Goal: Task Accomplishment & Management: Use online tool/utility

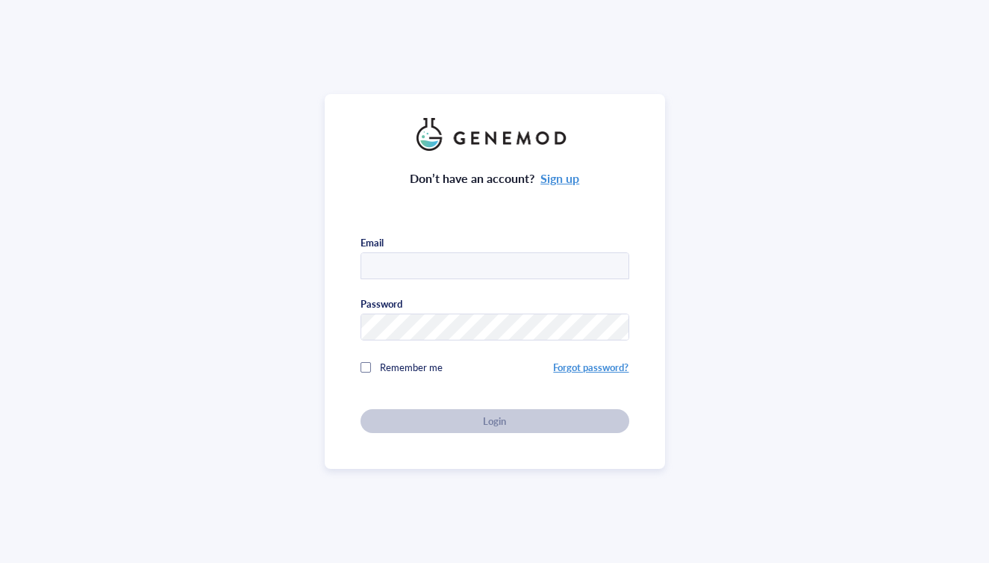
type input "[EMAIL_ADDRESS][DOMAIN_NAME]"
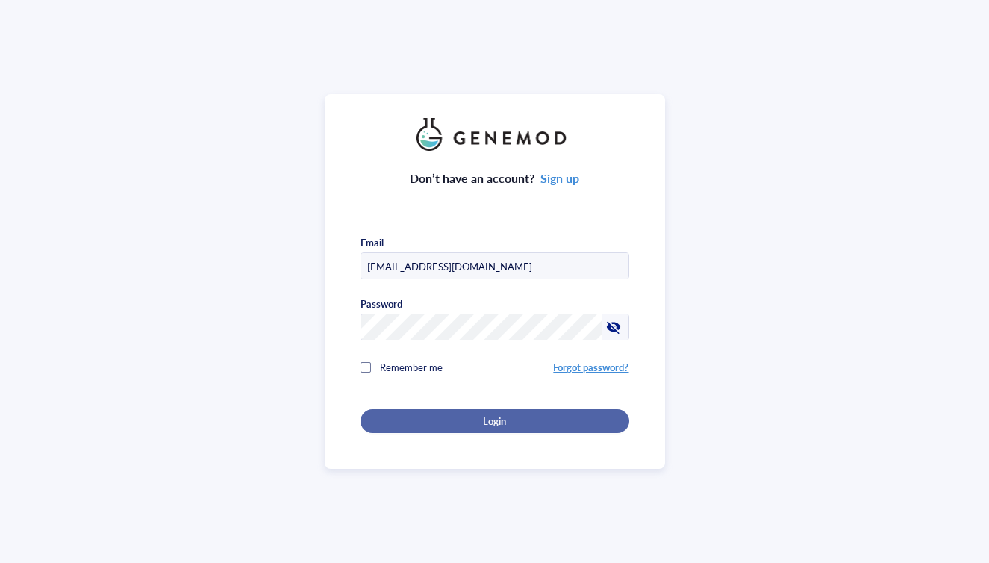
click at [489, 414] on span "Login" at bounding box center [494, 420] width 23 height 13
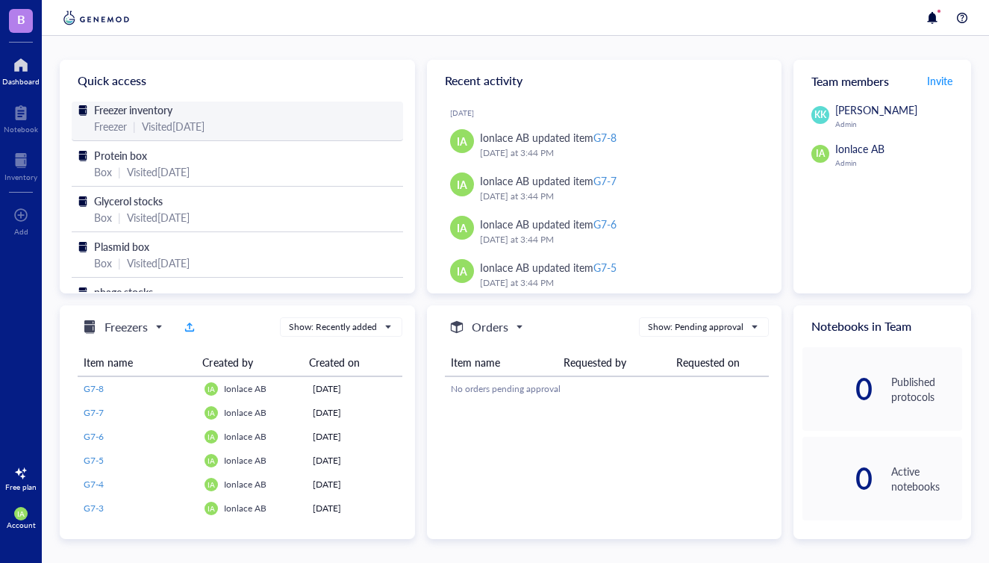
click at [113, 115] on span "Freezer inventory" at bounding box center [133, 109] width 78 height 15
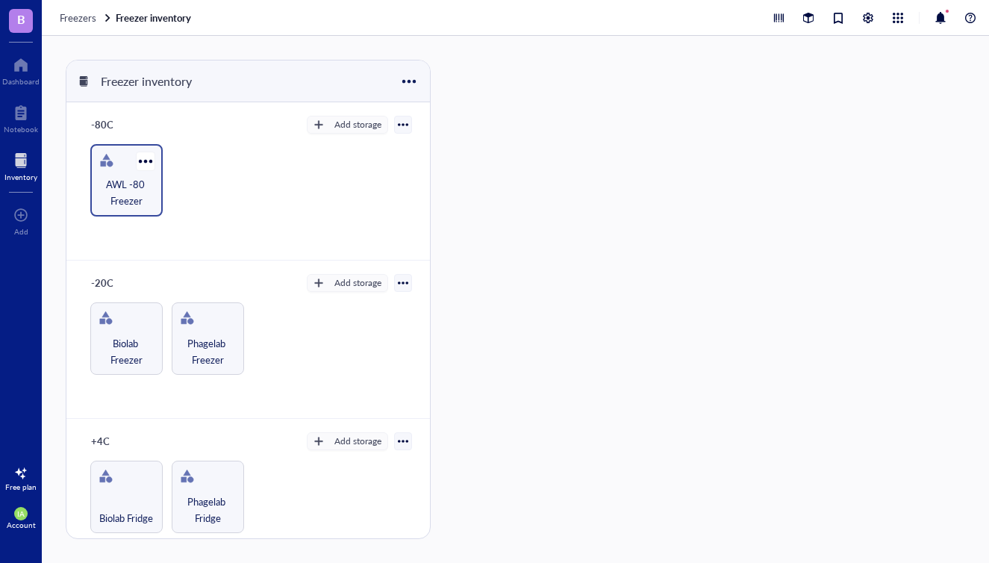
click at [128, 178] on span "AWL -80 Freezer" at bounding box center [126, 192] width 57 height 33
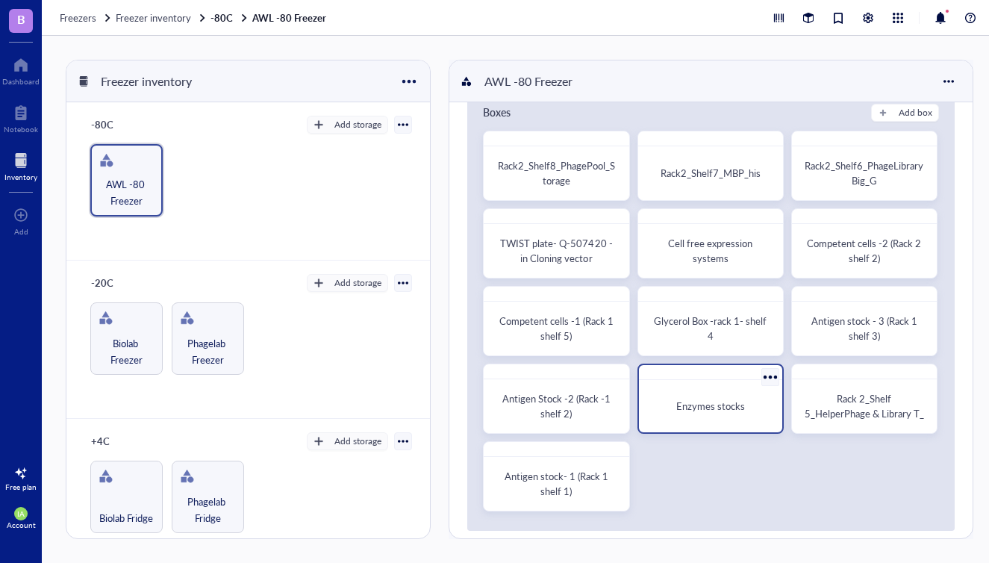
scroll to position [49, 0]
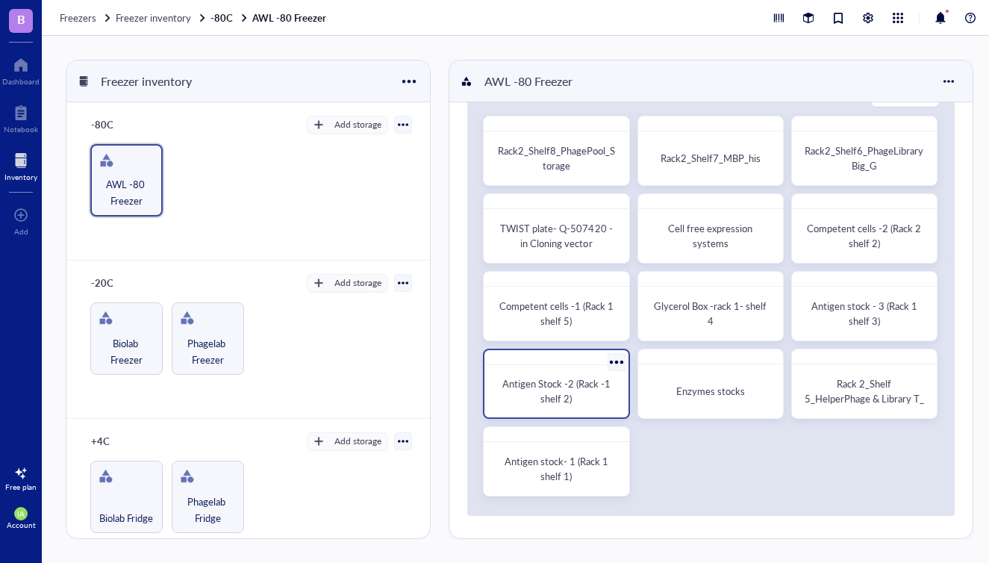
click at [606, 393] on div "Antigen Stock -2 (Rack -1 shelf 2)" at bounding box center [556, 391] width 119 height 30
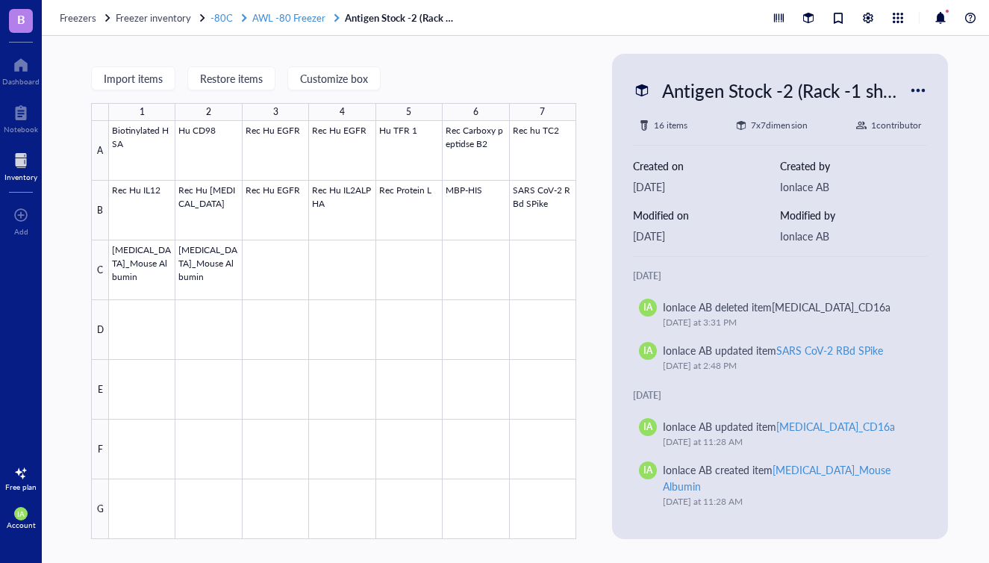
click at [287, 20] on span "AWL -80 Freezer" at bounding box center [288, 17] width 73 height 14
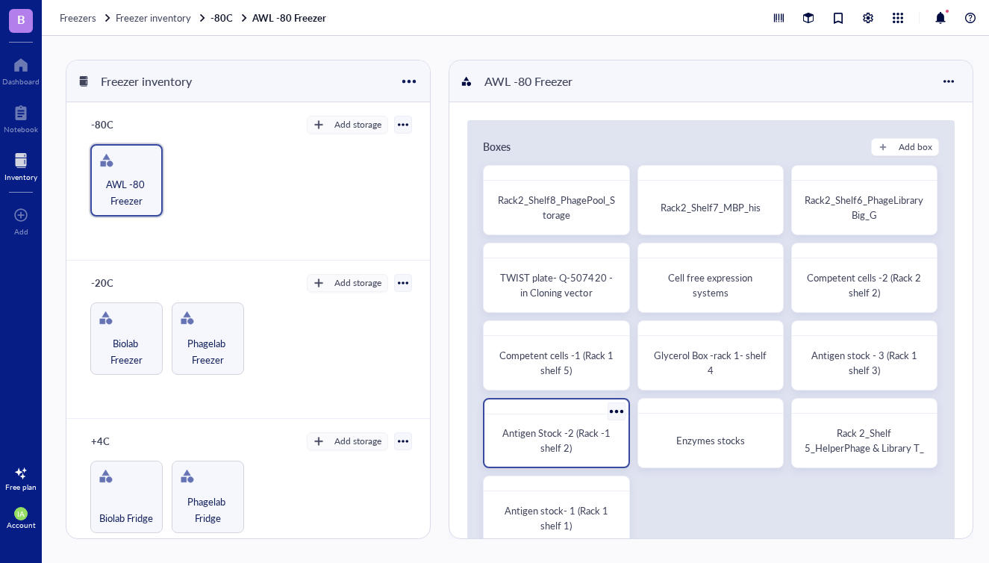
click at [578, 449] on div "Antigen Stock -2 (Rack -1 shelf 2)" at bounding box center [556, 441] width 119 height 30
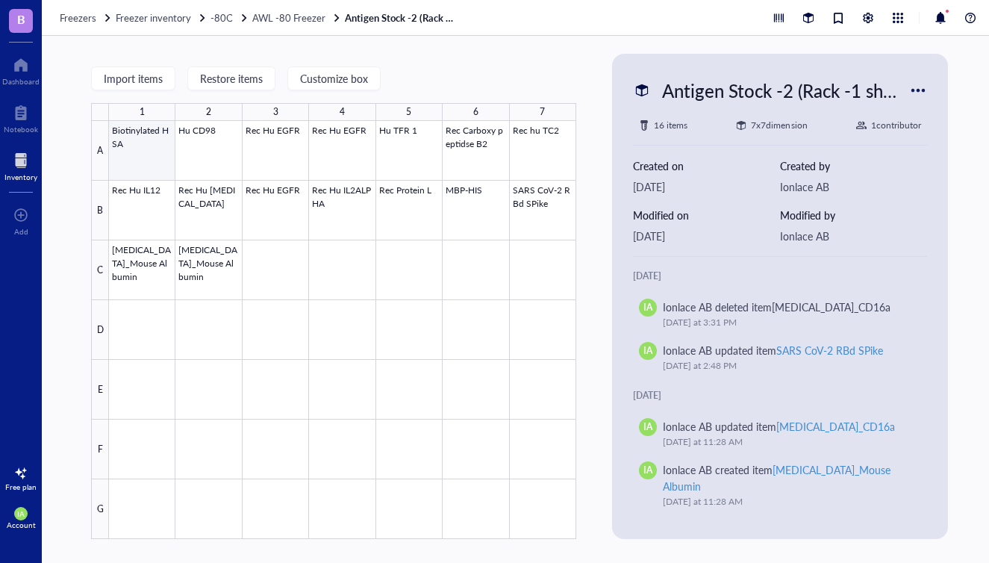
click at [146, 162] on div at bounding box center [342, 330] width 467 height 418
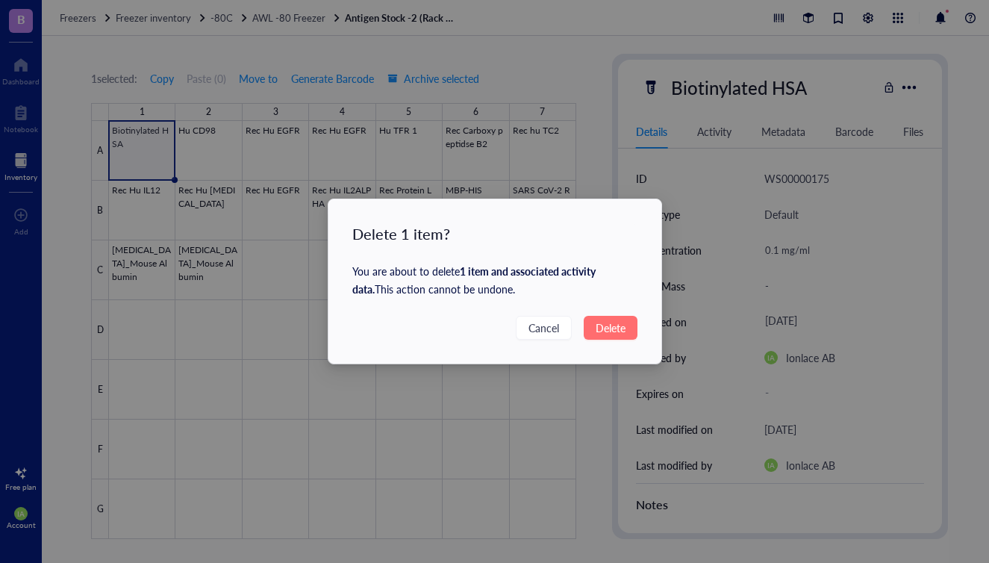
click at [606, 332] on span "Delete" at bounding box center [611, 328] width 30 height 16
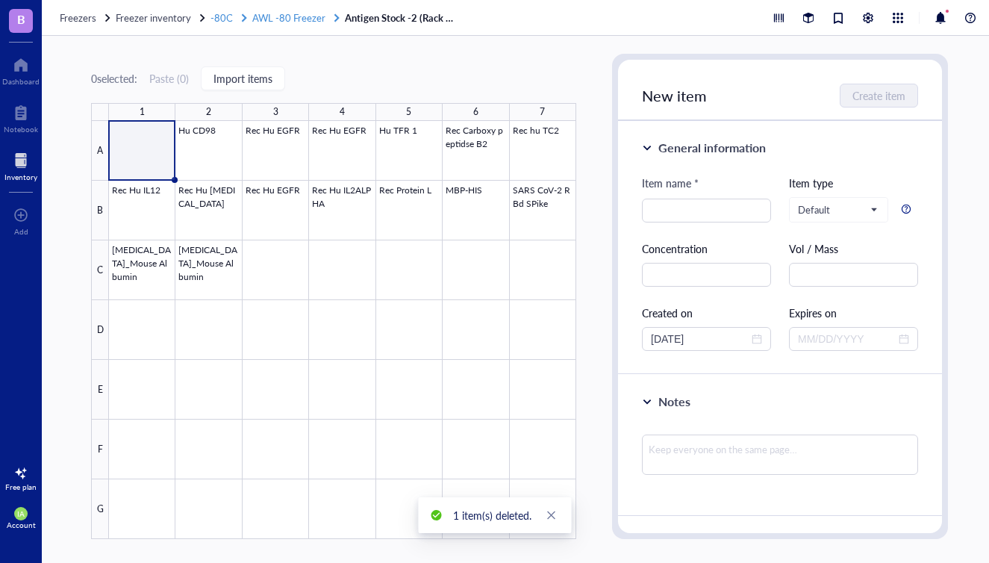
click at [290, 15] on span "AWL -80 Freezer" at bounding box center [288, 17] width 73 height 14
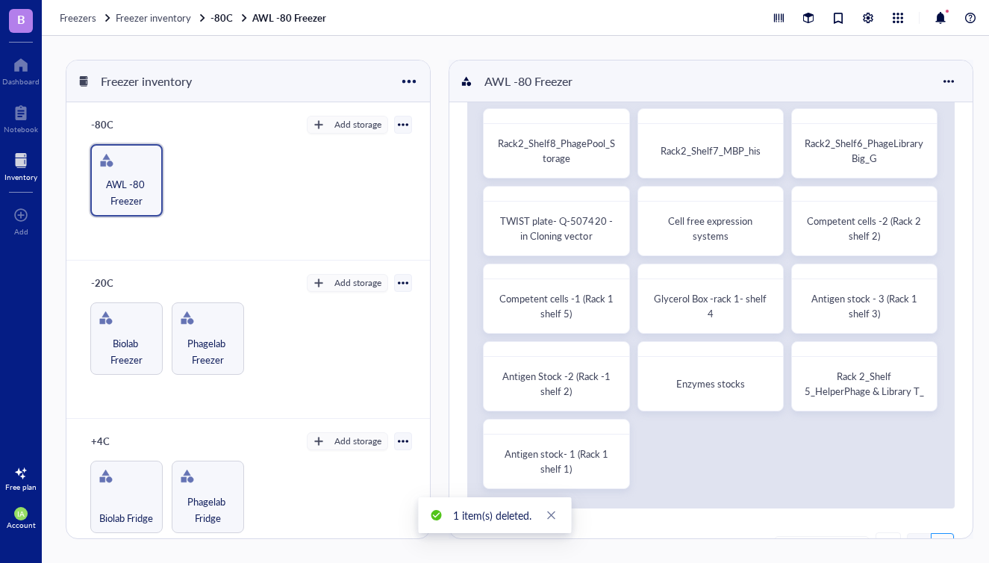
scroll to position [58, 0]
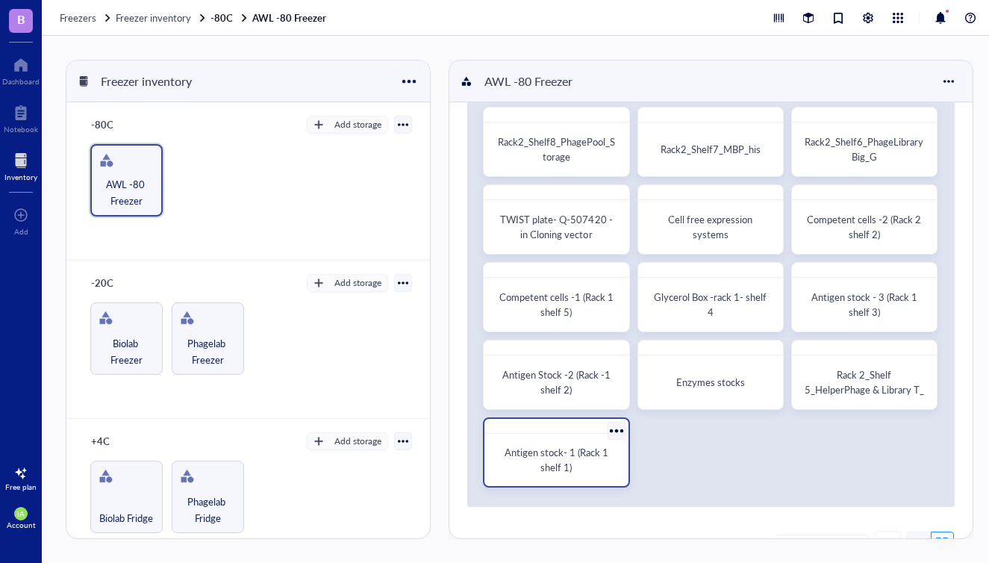
click at [578, 458] on span "Antigen stock- 1 (Rack 1 shelf 1)" at bounding box center [558, 459] width 106 height 29
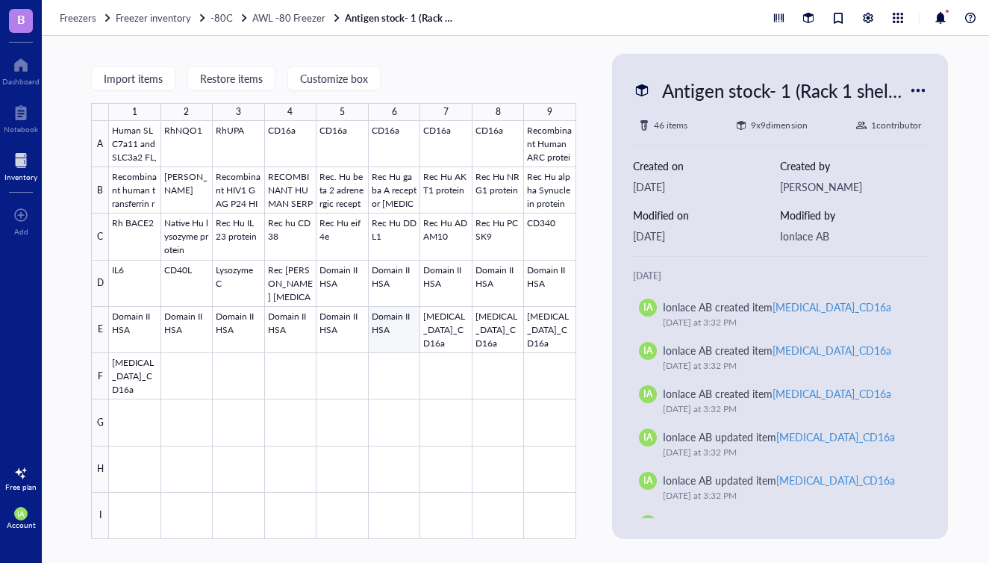
click at [394, 344] on div at bounding box center [342, 330] width 467 height 418
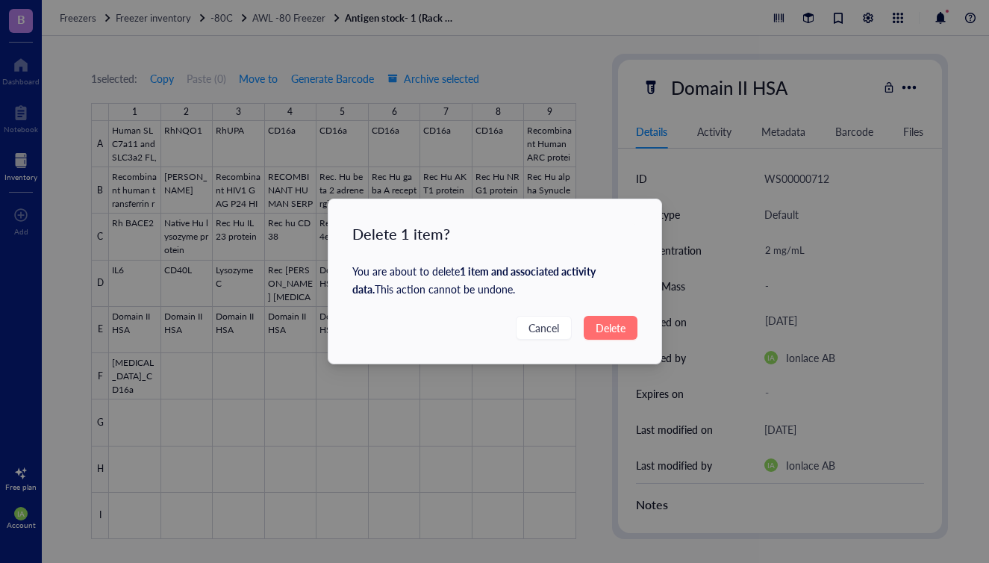
click at [613, 329] on span "Delete" at bounding box center [611, 328] width 30 height 16
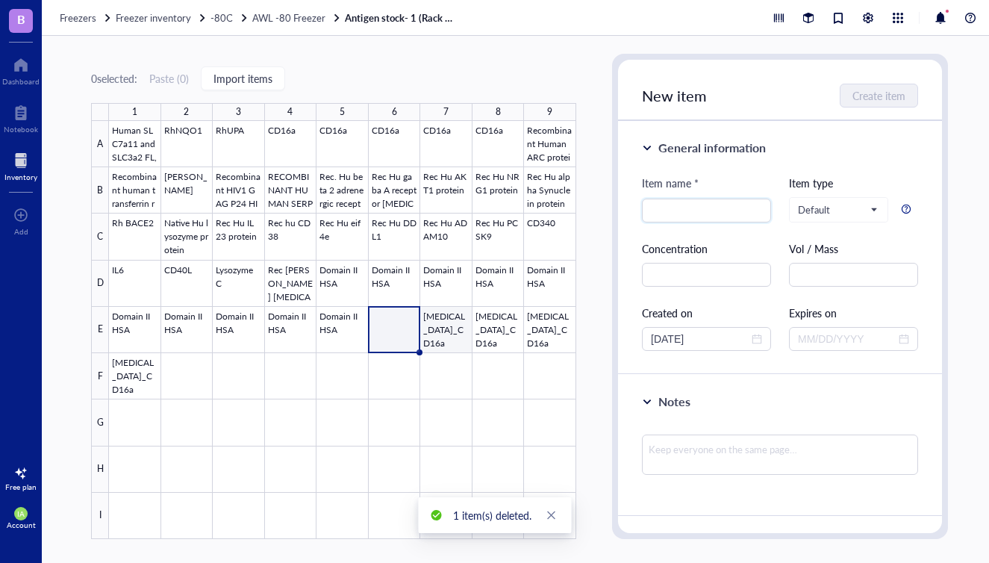
click at [455, 334] on div at bounding box center [342, 330] width 467 height 418
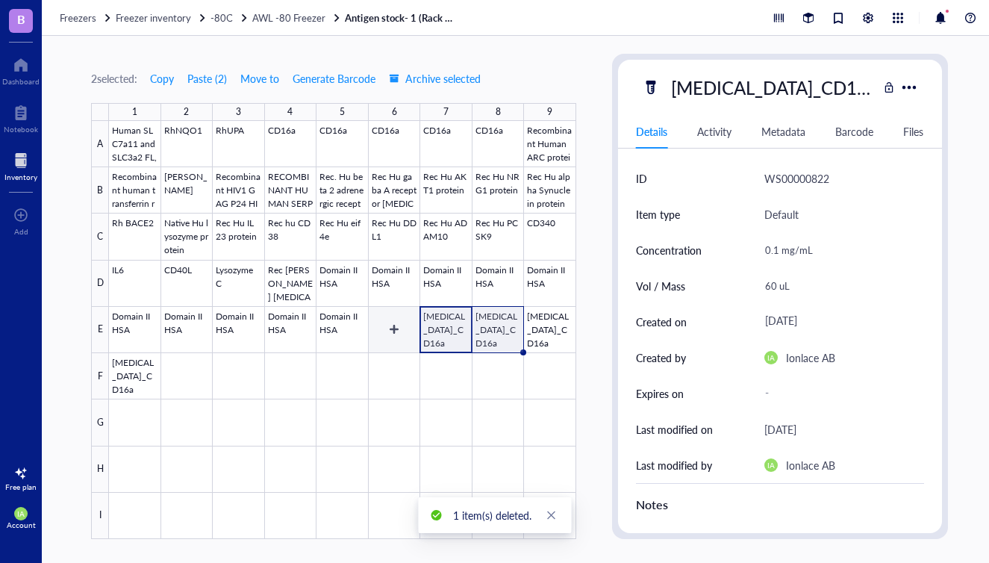
click at [389, 335] on div at bounding box center [342, 330] width 467 height 418
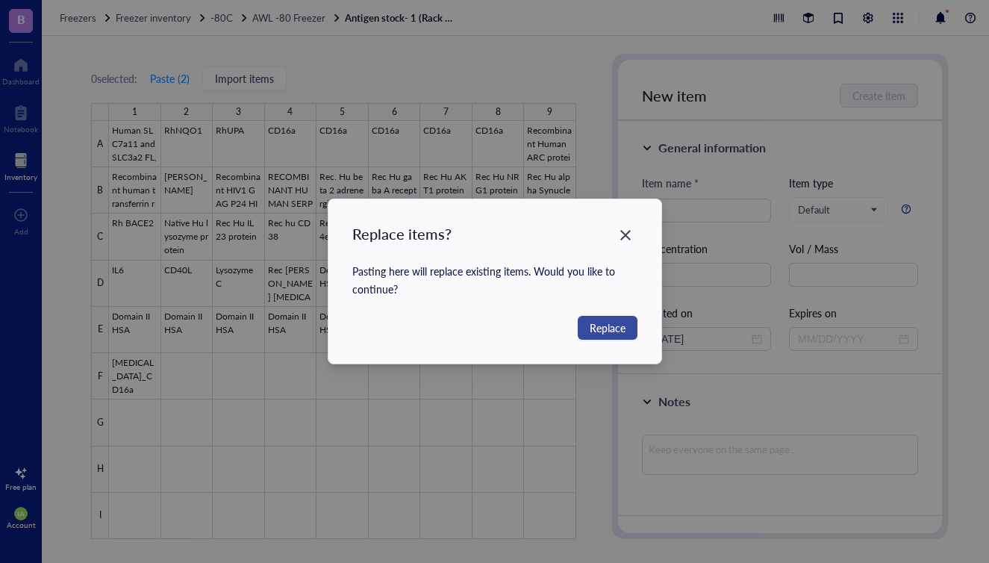
click at [602, 329] on span "Replace" at bounding box center [608, 328] width 36 height 16
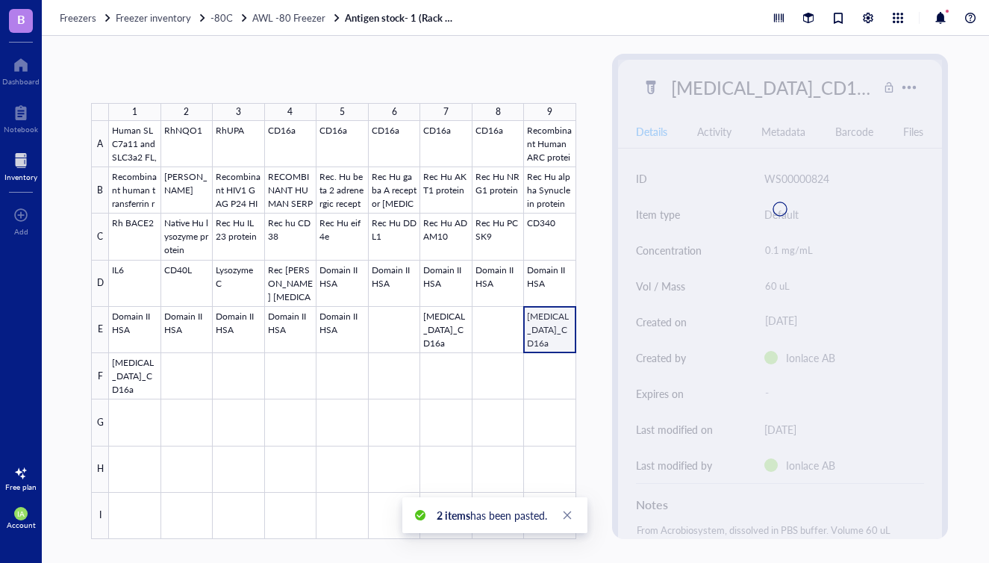
click at [547, 338] on div at bounding box center [342, 330] width 467 height 418
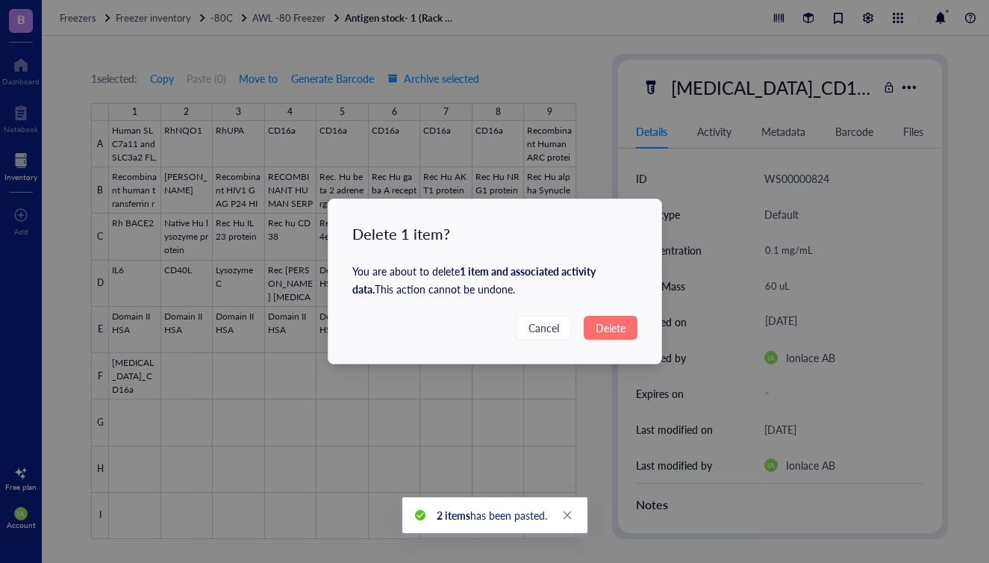
click at [613, 327] on span "Delete" at bounding box center [611, 328] width 30 height 16
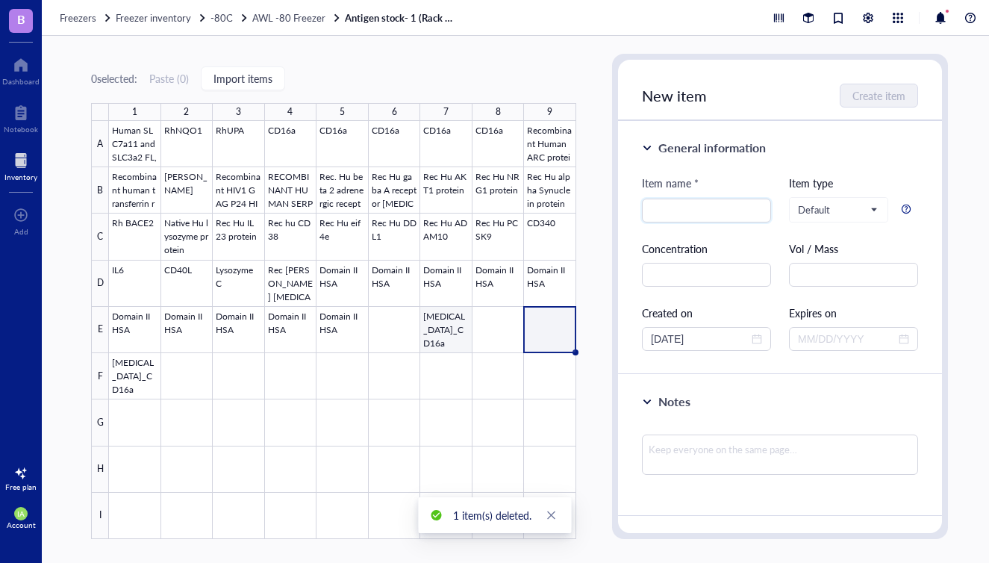
click at [453, 337] on div at bounding box center [342, 330] width 467 height 418
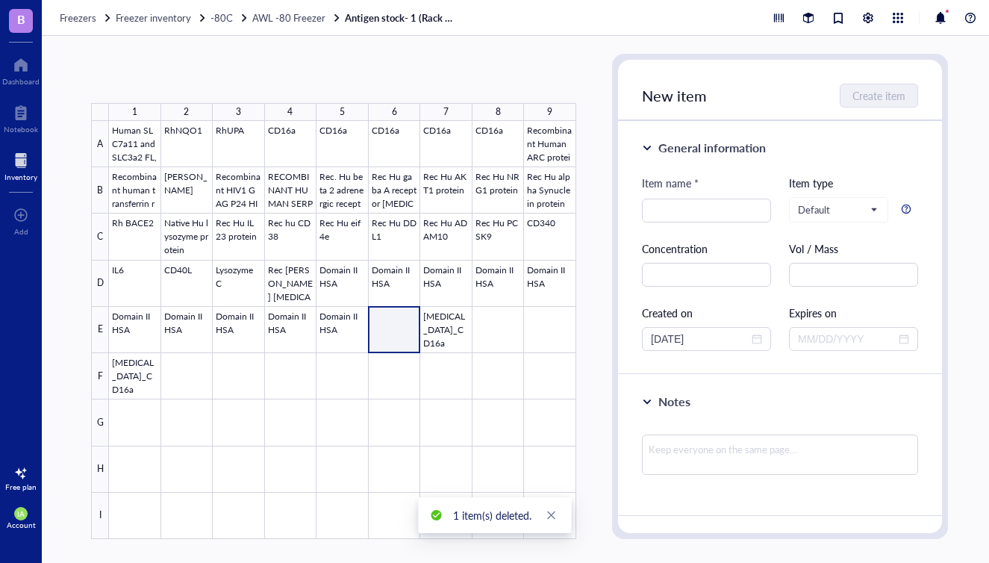
click at [404, 332] on div at bounding box center [342, 330] width 467 height 418
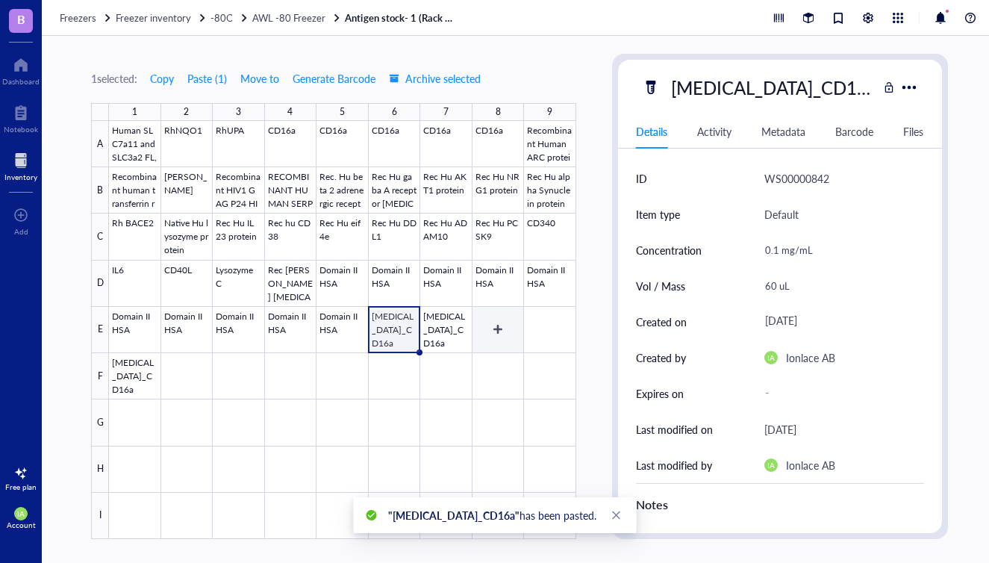
click at [490, 336] on div at bounding box center [342, 330] width 467 height 418
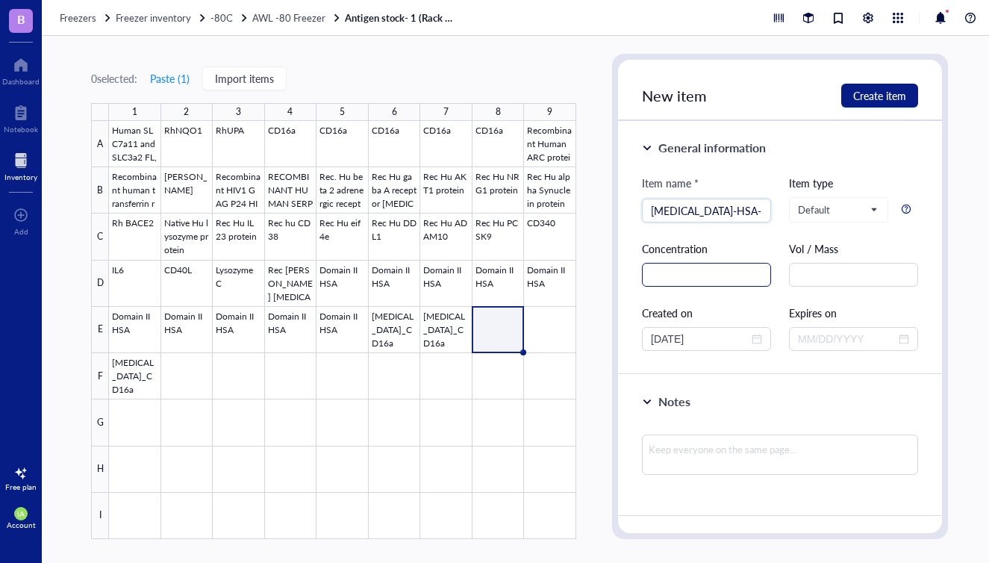
type input "[MEDICAL_DATA]-HSA-Full"
click at [667, 280] on input "text" at bounding box center [706, 275] width 129 height 24
type input "0.1 mg/mL"
click at [815, 278] on input "text" at bounding box center [853, 275] width 129 height 24
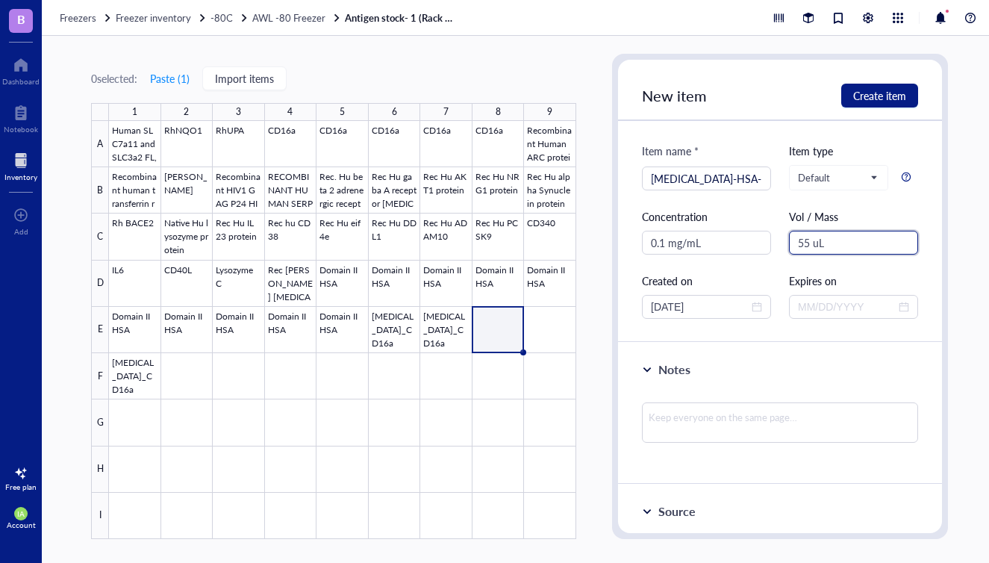
scroll to position [33, 0]
type input "55 uL"
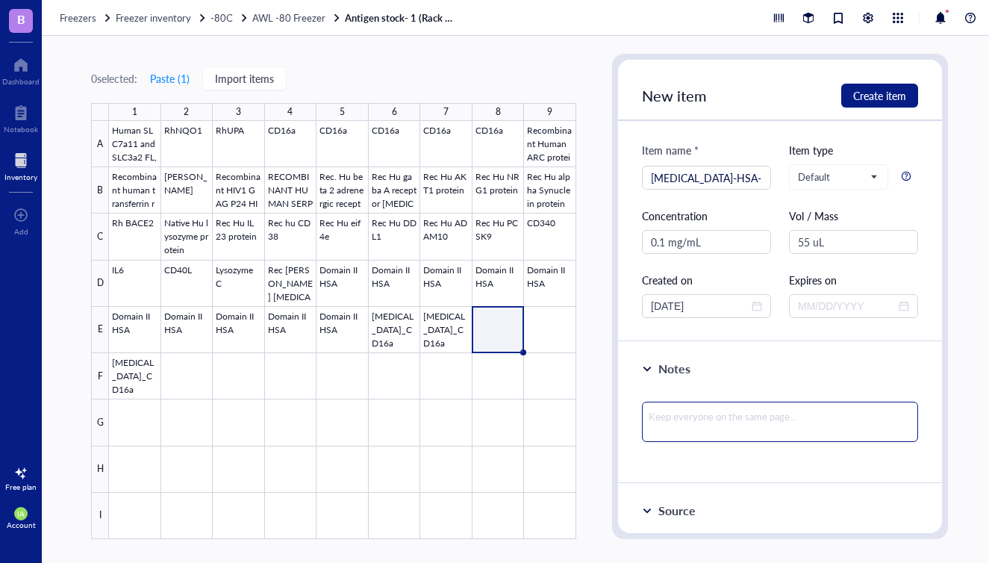
click at [689, 418] on textarea at bounding box center [780, 422] width 276 height 40
type textarea "B"
type textarea "Bi"
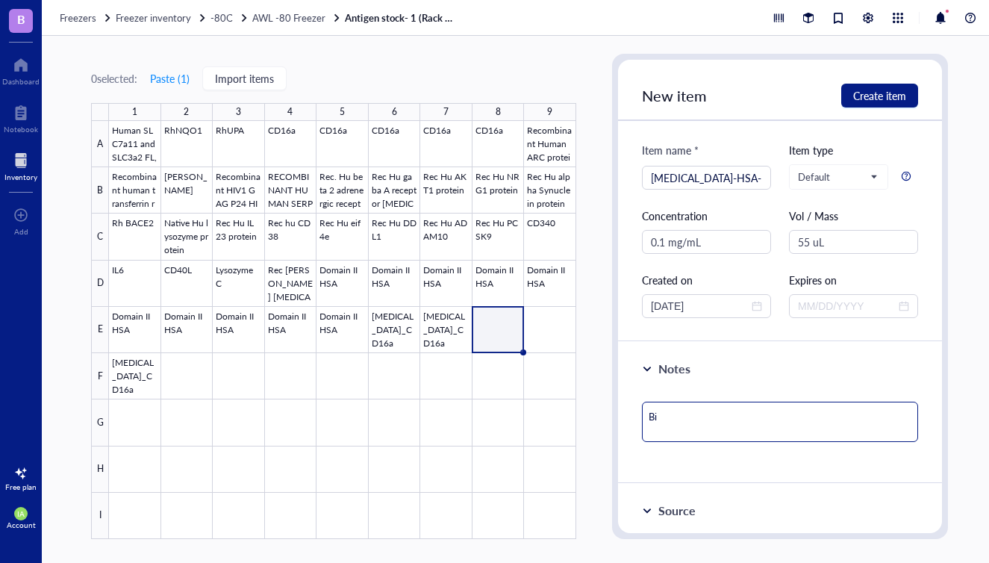
type textarea "Bio"
type textarea "Biot"
type textarea "Bioti"
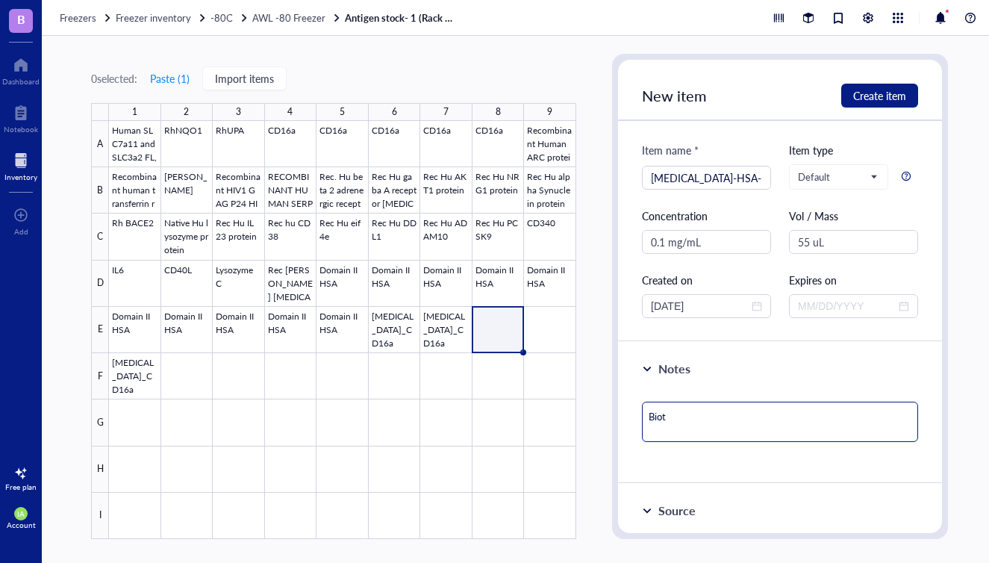
type textarea "Bioti"
type textarea "[MEDICAL_DATA]"
type textarea "[MEDICAL_DATA]-"
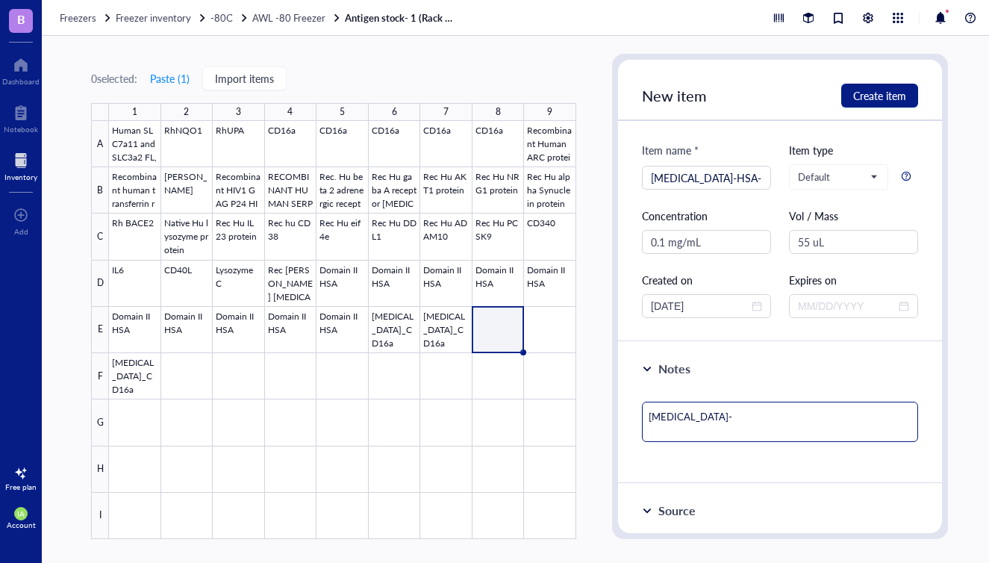
type textarea "[MEDICAL_DATA]-H"
type textarea "[MEDICAL_DATA]-HS"
type textarea "[MEDICAL_DATA]-HSA"
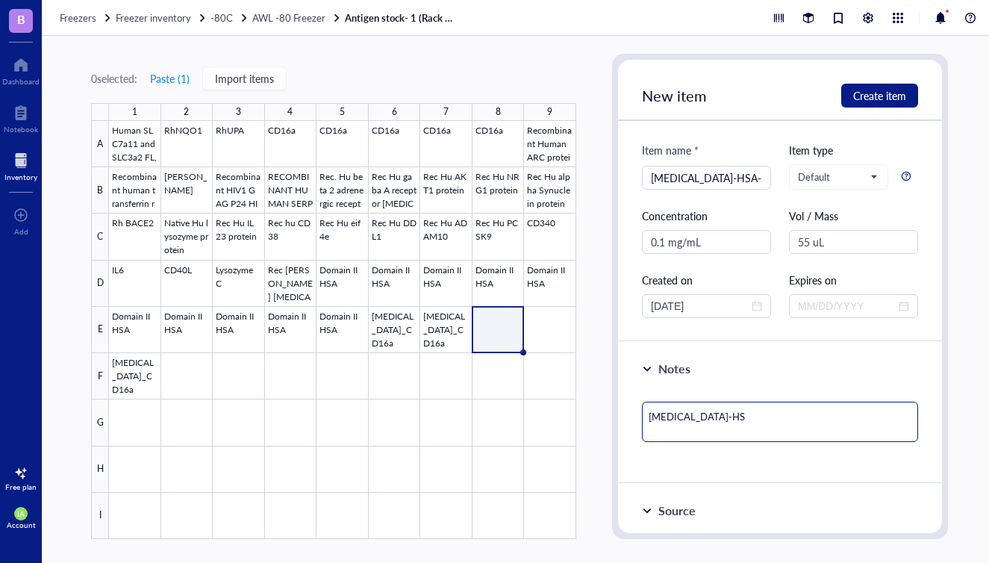
type textarea "[MEDICAL_DATA]-HSA"
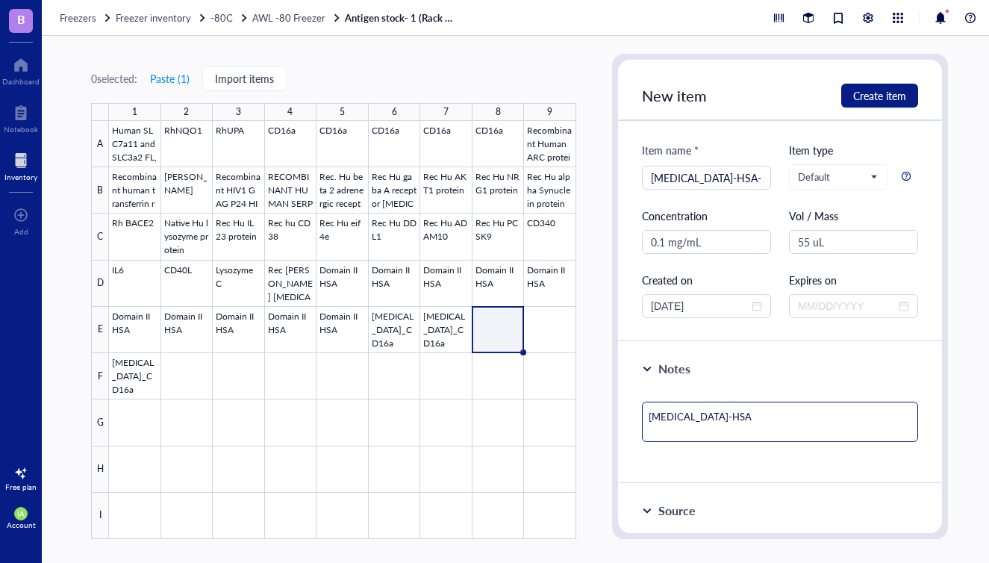
type textarea "[MEDICAL_DATA]-HSA-"
type textarea "[MEDICAL_DATA]-HSA-a"
type textarea "[MEDICAL_DATA]-HSA-av"
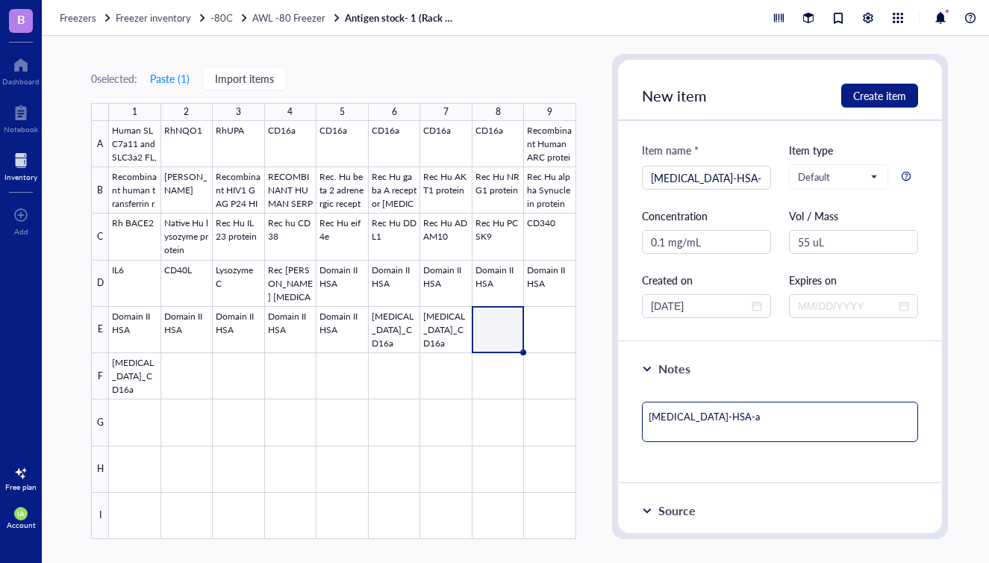
type textarea "[MEDICAL_DATA]-HSA-av"
type textarea "[MEDICAL_DATA]-HSA-avi"
type textarea "[MEDICAL_DATA]-HSA-avit"
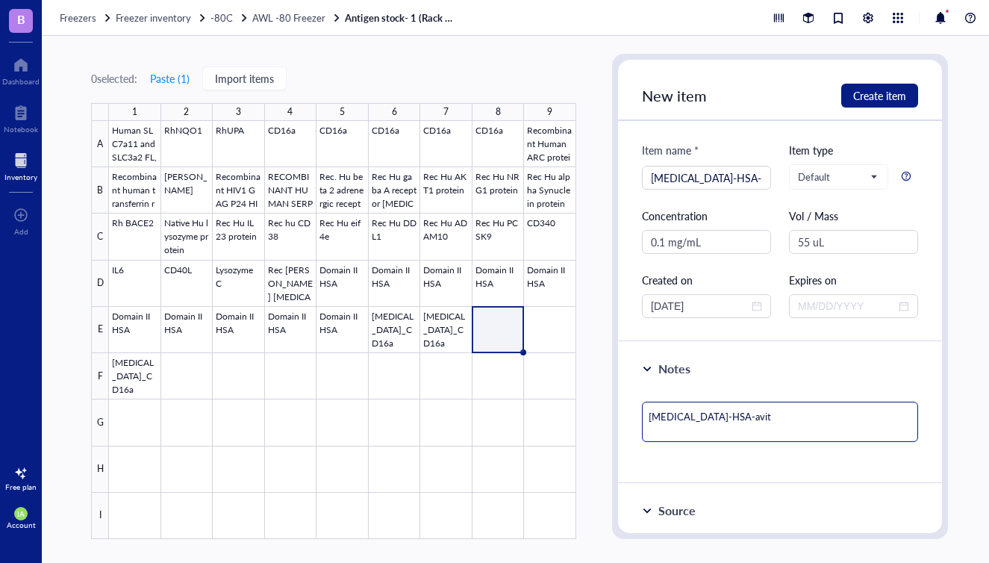
type textarea "[MEDICAL_DATA]-HSA-[MEDICAL_DATA]"
type textarea "[MEDICAL_DATA]-HSA-avitag"
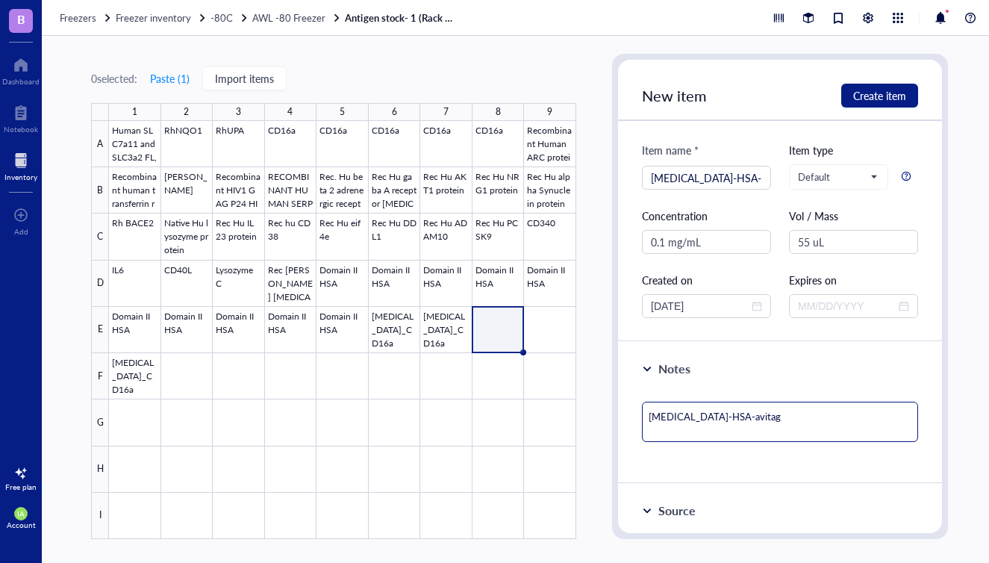
type textarea "[MEDICAL_DATA]-HSA-avitag"
type textarea "[MEDICAL_DATA]-HSA-avitag b"
type textarea "[MEDICAL_DATA]-HSA-[PERSON_NAME]"
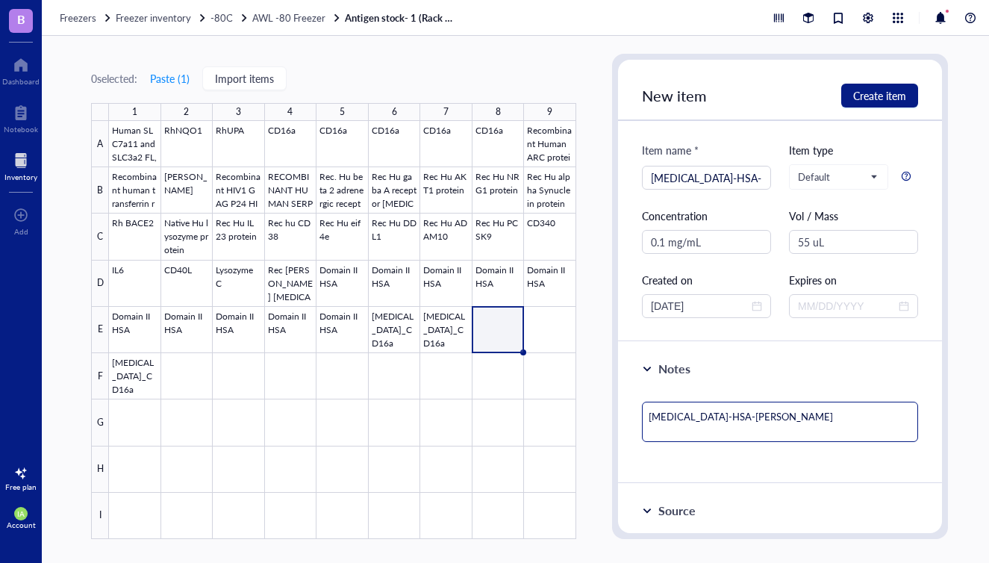
type textarea "[MEDICAL_DATA]-HSA-avitag bou"
type textarea "[MEDICAL_DATA]-HSA-avitag boug"
type textarea "[MEDICAL_DATA]-HSA-[PERSON_NAME]"
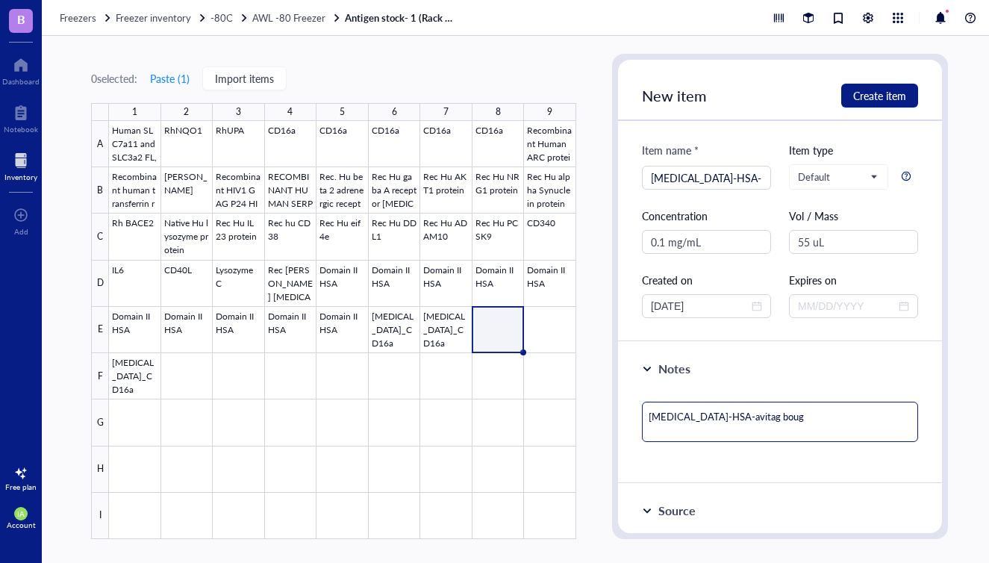
type textarea "[MEDICAL_DATA]-HSA-[PERSON_NAME]"
type textarea "[MEDICAL_DATA]-HSA-avitag bought"
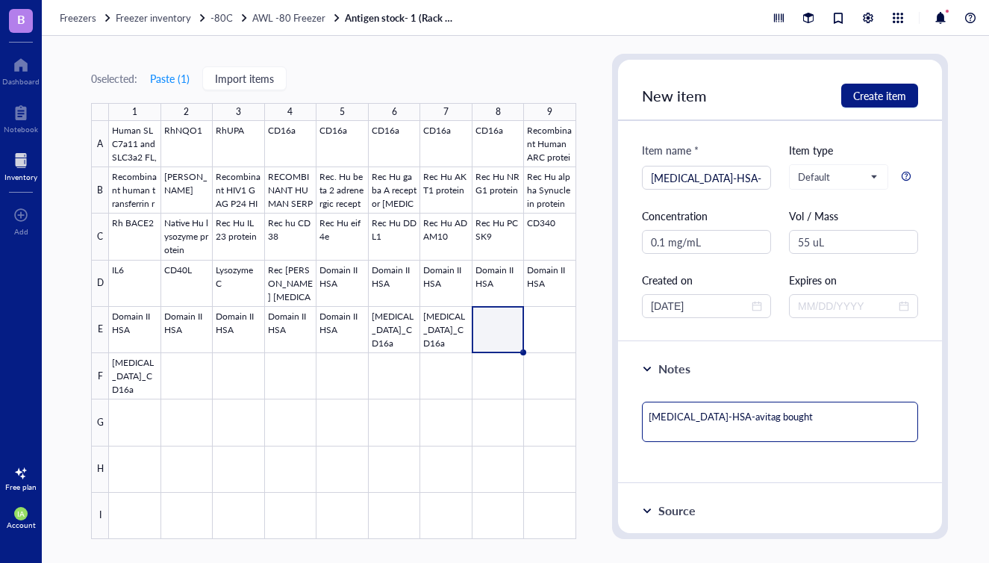
type textarea "[MEDICAL_DATA]-HSA-avitag bought f"
type textarea "[MEDICAL_DATA]-HSA-avitag bought fr"
type textarea "[MEDICAL_DATA]-HSA-avitag bought fro"
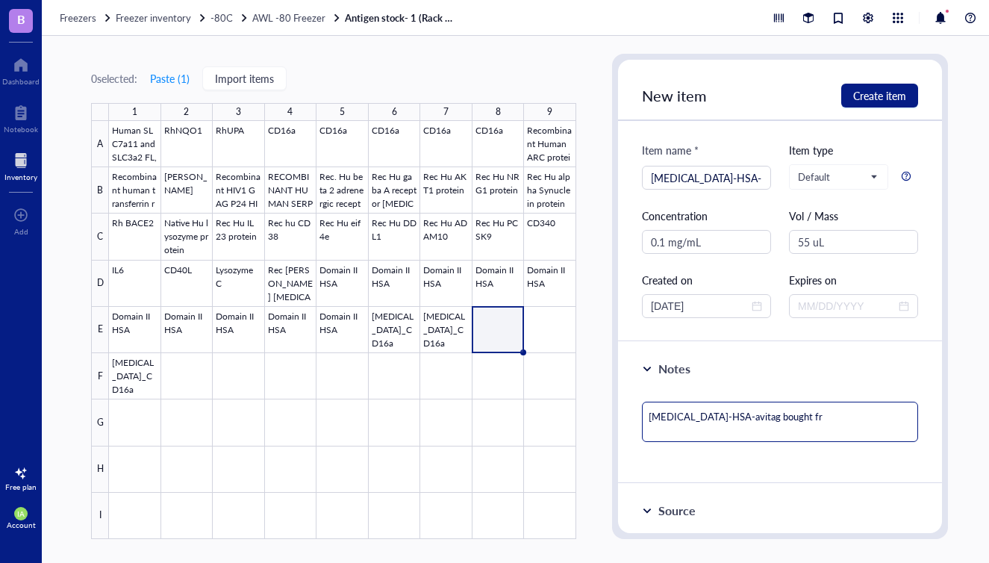
type textarea "[MEDICAL_DATA]-HSA-avitag bought fro"
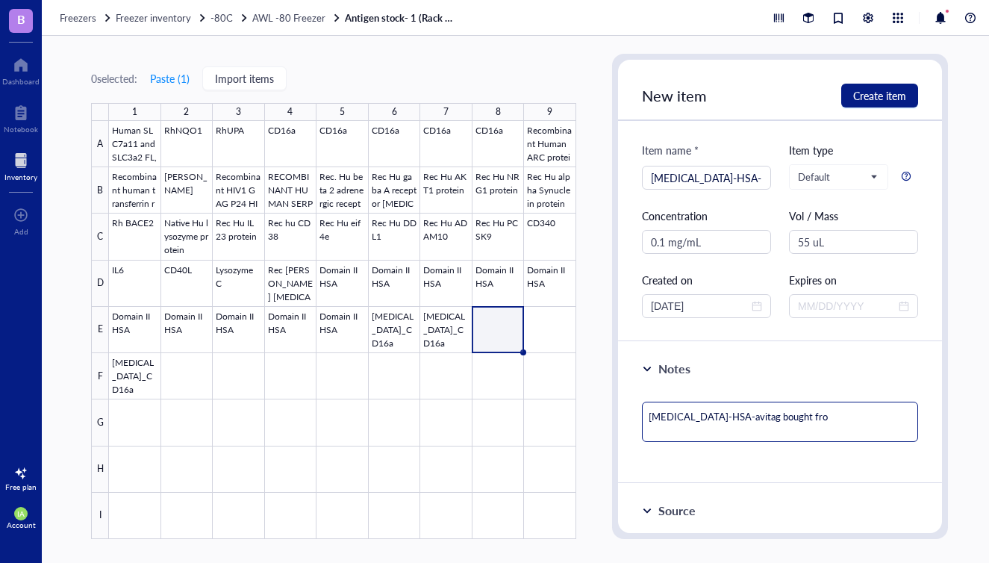
type textarea "[MEDICAL_DATA]-HSA-avitag bought from"
type textarea "[MEDICAL_DATA]-HSA-avitag bought from a"
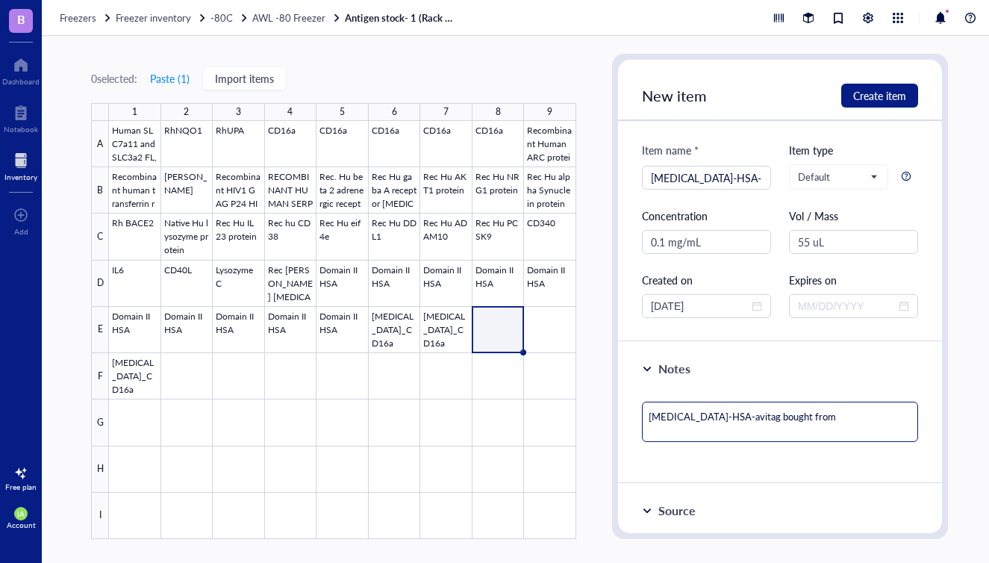
type textarea "[MEDICAL_DATA]-HSA-avitag bought from a"
type textarea "[MEDICAL_DATA]-HSA-avitag bought from ac"
type textarea "[MEDICAL_DATA]-HSA-avitag bought from acr"
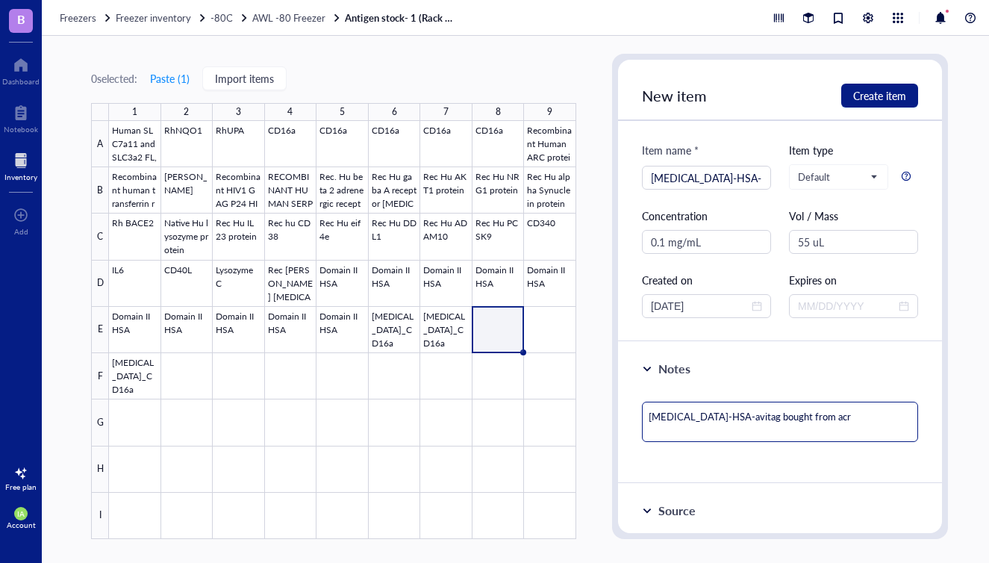
type textarea "[MEDICAL_DATA]-HSA-avitag bought from acro"
type textarea "[MEDICAL_DATA]-HSA-avitag bought from across the."
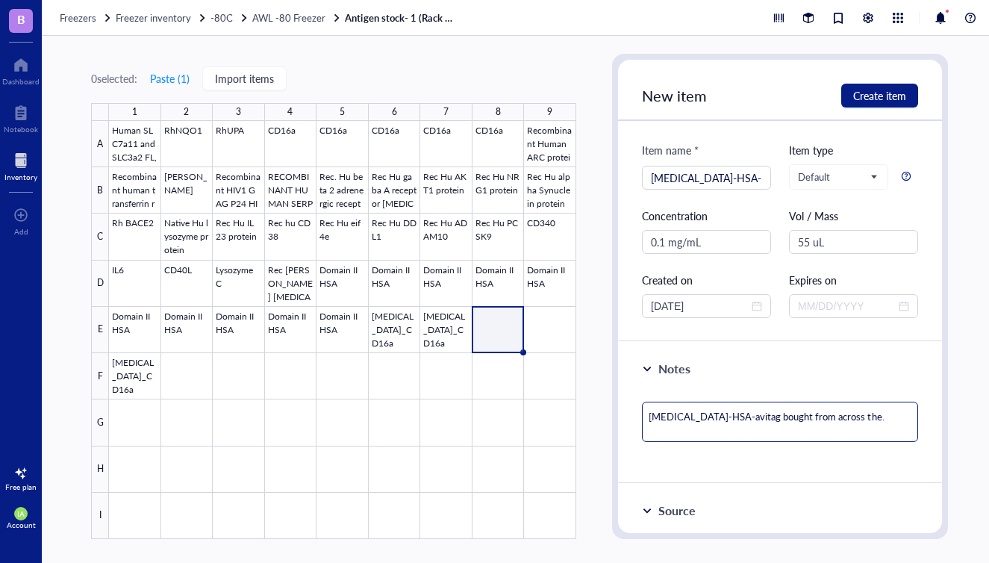
type textarea "[MEDICAL_DATA]-HSA-avitag bought from across the."
type textarea "[MEDICAL_DATA]-HSA-avitag bought from across the. S"
type textarea "[MEDICAL_DATA]-HSA-avitag bought from across the. Su"
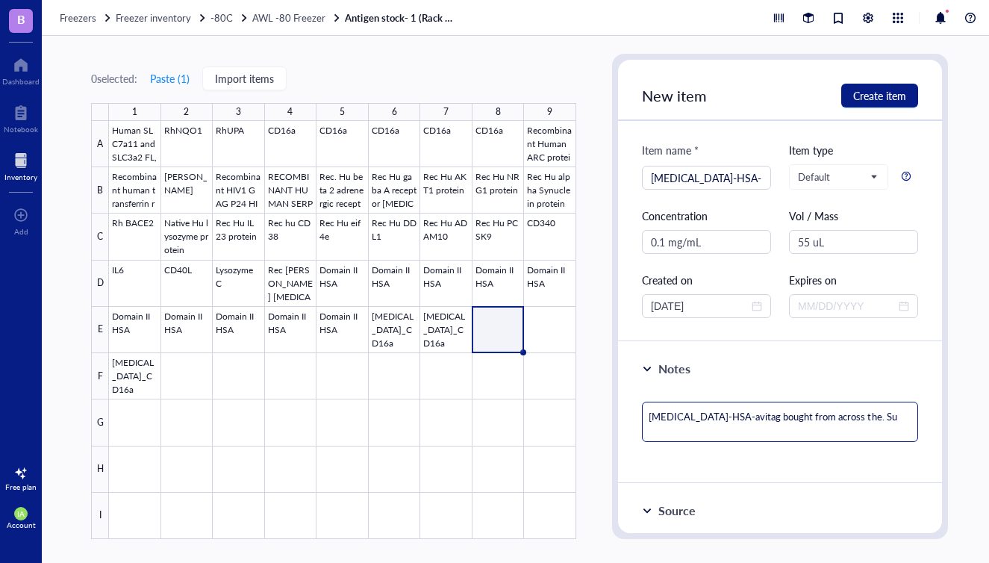
type textarea "[MEDICAL_DATA]-HSA-avitag bought from across the. Sus"
type textarea "[MEDICAL_DATA]-HSA-avitag bought from across the. Susp"
type textarea "[MEDICAL_DATA]-HSA-avitag bought from across the. Suspe"
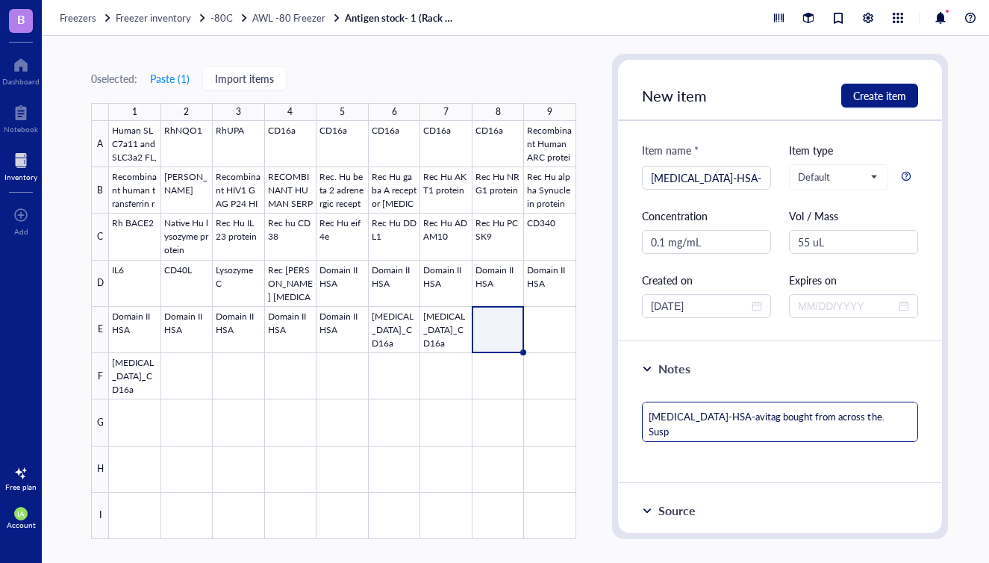
type textarea "[MEDICAL_DATA]-HSA-avitag bought from across the. Suspe"
type textarea "[MEDICAL_DATA]-HSA-avitag bought from across the. Suspen"
type textarea "[MEDICAL_DATA]-HSA-avitag bought from across the. Suspend"
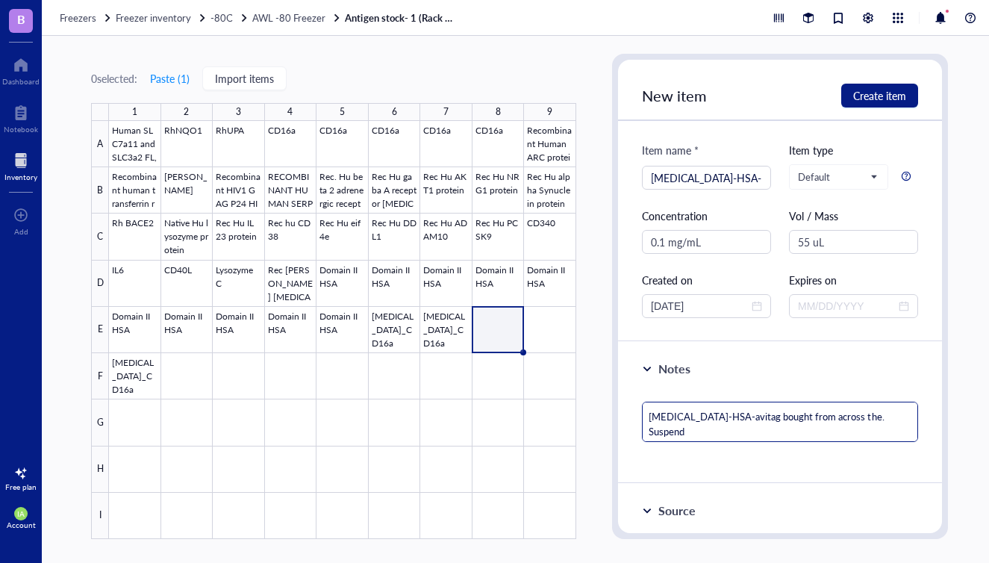
type textarea "[MEDICAL_DATA]-HSA-avitag bought from across the. Suspende"
type textarea "[MEDICAL_DATA]-HSA-avitag bought from across the. Suspended"
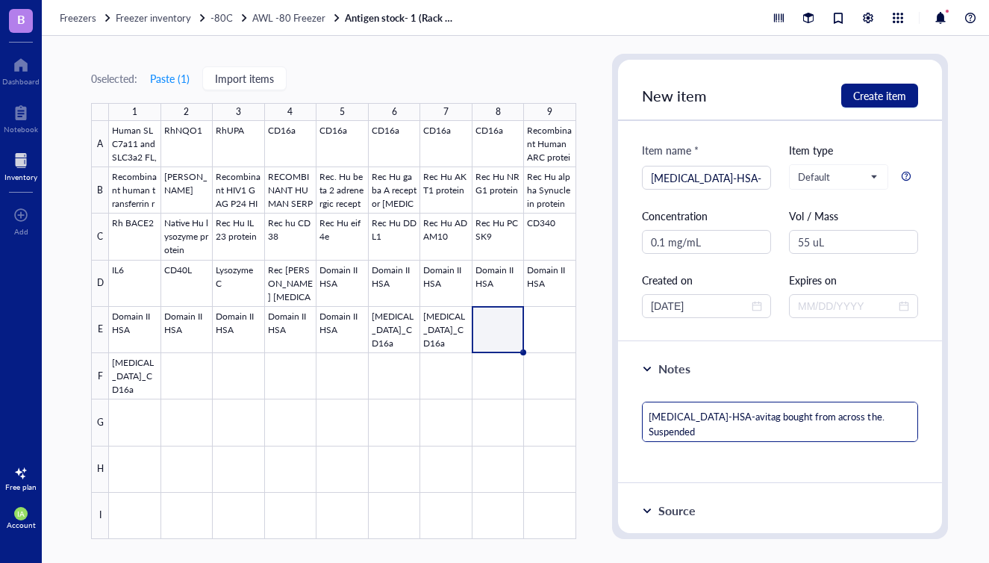
type textarea "[MEDICAL_DATA]-HSA-avitag bought from across the. Suspended"
type textarea "[MEDICAL_DATA]-HSA-avitag bought from across the. Suspended i"
type textarea "[MEDICAL_DATA]-HSA-avitag bought from across the. Suspended in"
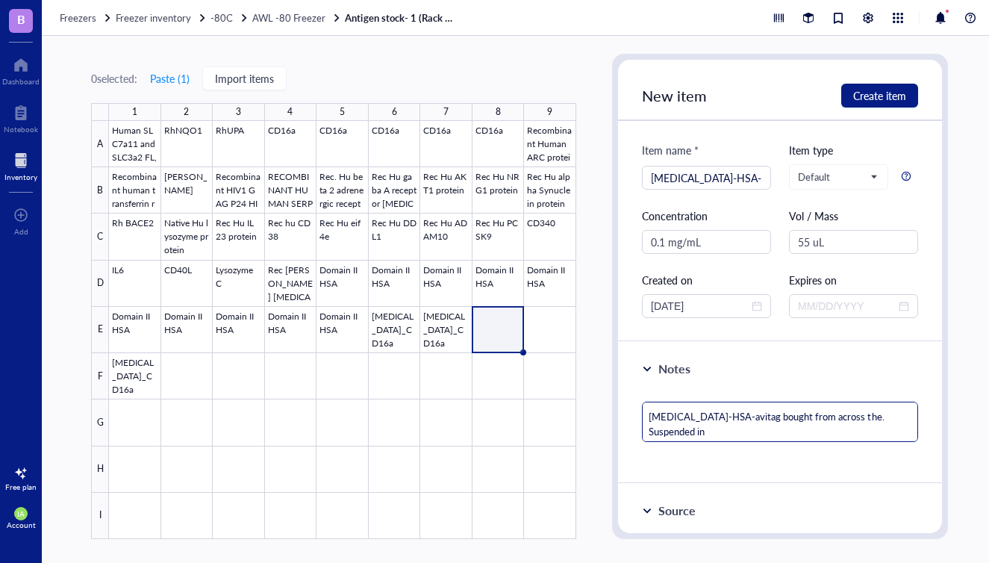
type textarea "[MEDICAL_DATA]-HSA-avitag bought from across the. Suspended in"
type textarea "[MEDICAL_DATA]-HSA-avitag bought from across the. Suspended in P"
type textarea "[MEDICAL_DATA]-HSA-avitag bought from across the. Suspended in [GEOGRAPHIC_DATA]"
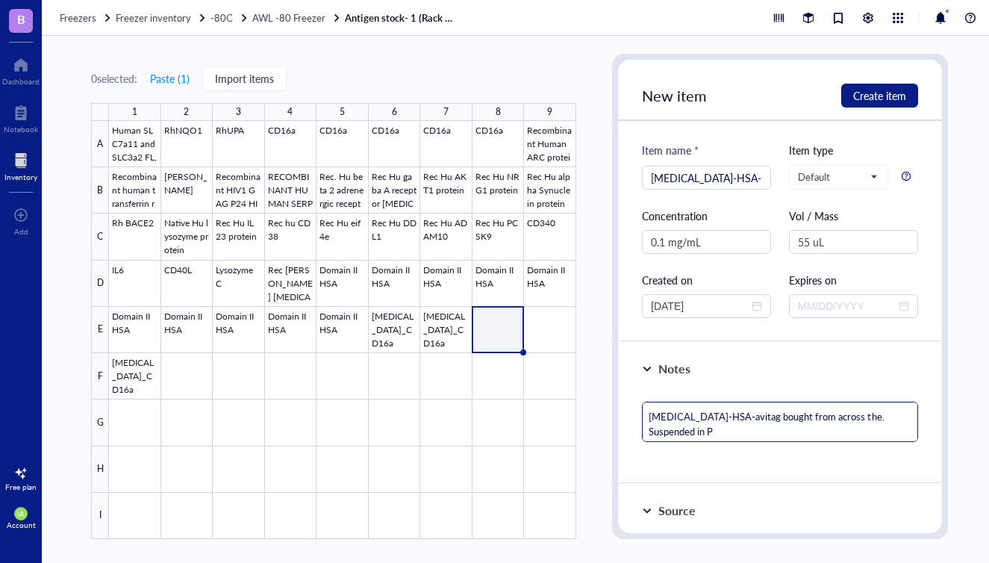
type textarea "[MEDICAL_DATA]-HSA-avitag bought from across the. Suspended in [GEOGRAPHIC_DATA]"
type textarea "[MEDICAL_DATA]-HSA-avitag bought from across the. Suspended in PBS"
type textarea "[MEDICAL_DATA]-HSA-avitag bought from across the. Suspended in PBST"
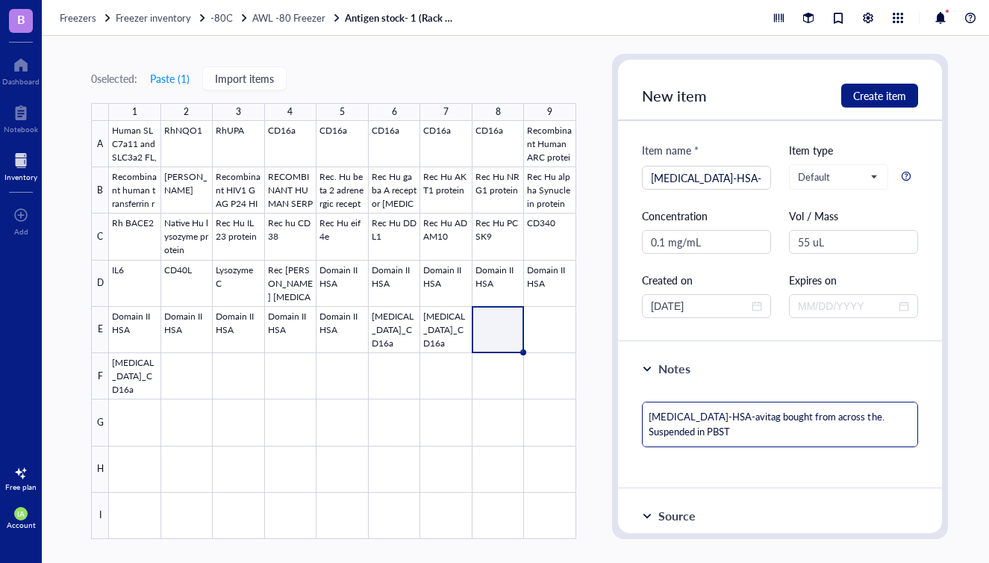
type textarea "[MEDICAL_DATA]-HSA-avitag bought from across the. Suspended in PBST"
type textarea "[MEDICAL_DATA]-HSA-avitag bought from across the. Suspended in PBS"
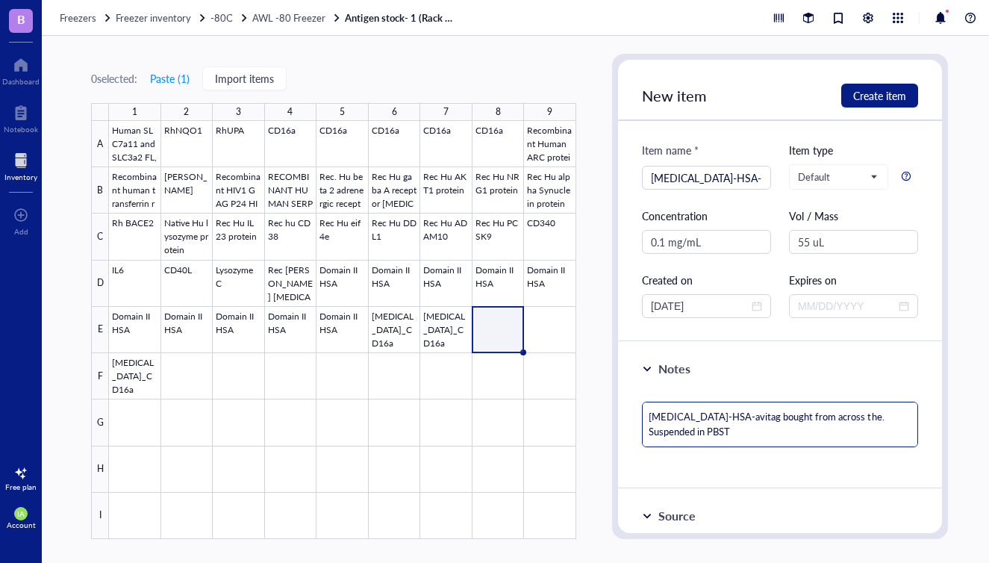
type textarea "[MEDICAL_DATA]-HSA-avitag bought from across the. Suspended in PBS"
type textarea "[MEDICAL_DATA]-HSA-avitag bought from across the. Suspended in PBS +"
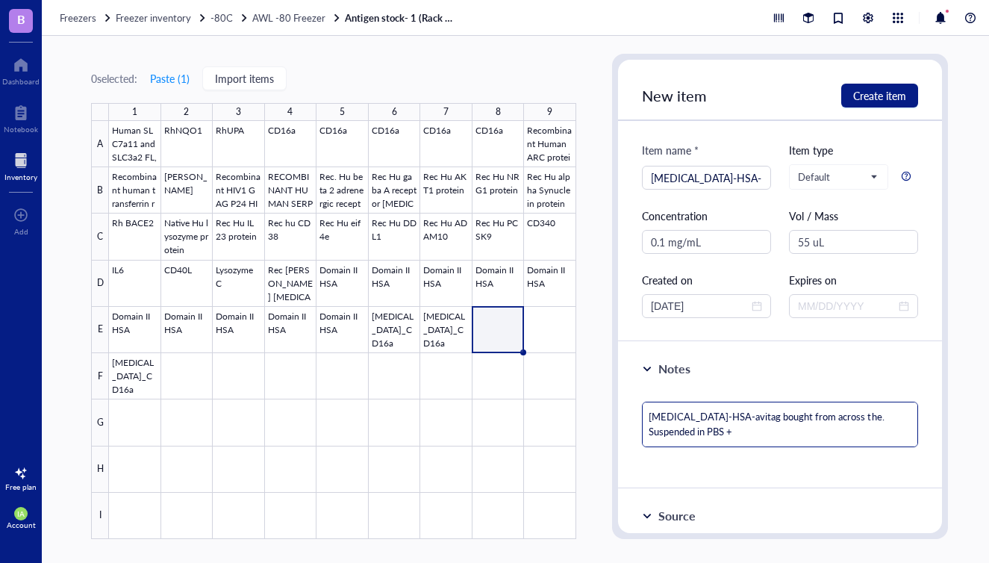
type textarea "[MEDICAL_DATA]-HSA-avitag bought from across the. Suspended in PBS +"
type textarea "[MEDICAL_DATA]-HSA-avitag bought from across the. Suspended in PBS + 0"
type textarea "[MEDICAL_DATA]-HSA-avitag bought from across the. Suspended in PBS + 0."
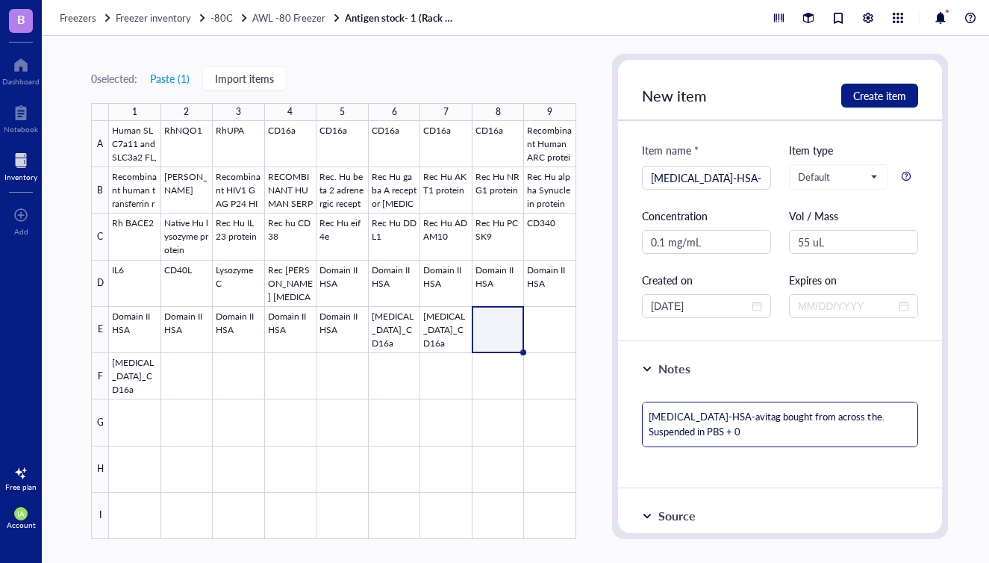
type textarea "[MEDICAL_DATA]-HSA-avitag bought from across the. Suspended in PBS + 0."
type textarea "[MEDICAL_DATA]-HSA-avitag bought from across the. Suspended in PBS + 0.0"
type textarea "[MEDICAL_DATA]-HSA-avitag bought from across the. Suspended in PBS + 0.05"
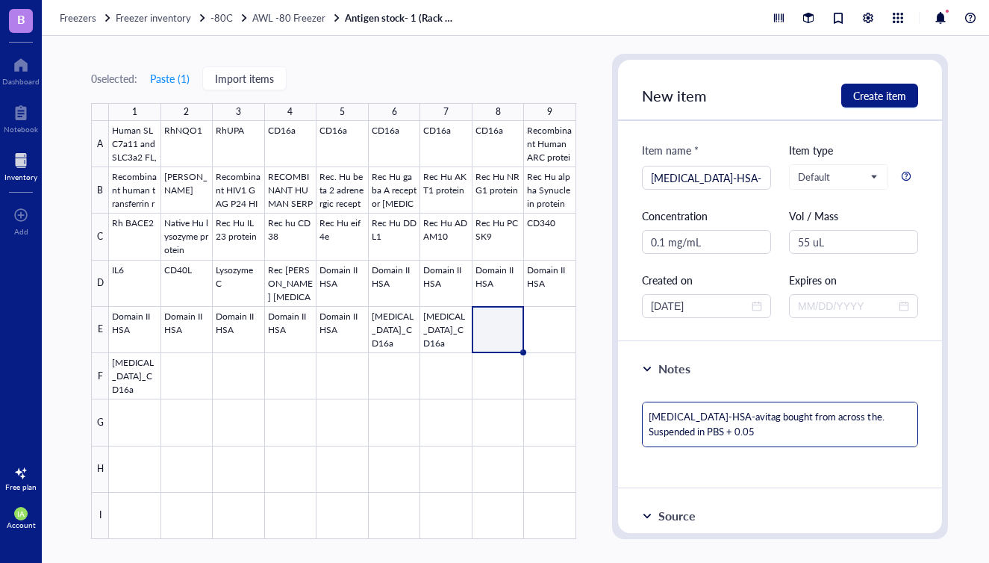
type textarea "[MEDICAL_DATA]-HSA-avitag bought from across the. Suspended in PBS + 0.05"
type textarea "[MEDICAL_DATA]-HSA-avitag bought from across the. Suspended in PBS + 0.05 %"
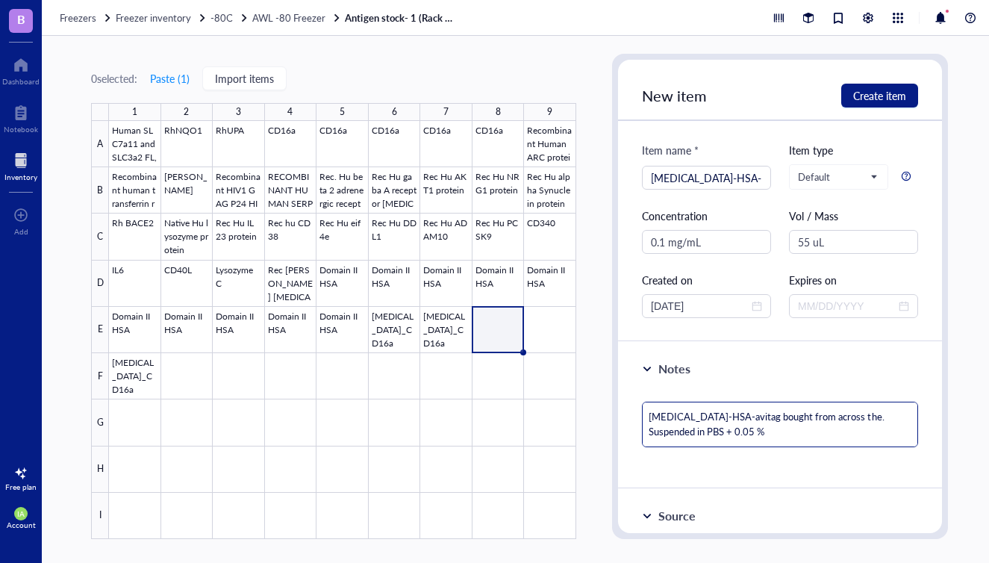
type textarea "[MEDICAL_DATA]-HSA-avitag bought from across the. Suspended in PBS + 0.05 %"
type textarea "[MEDICAL_DATA]-HSA-avitag bought from across the. Suspended in PBS + 0.05 % T"
type textarea "[MEDICAL_DATA]-HSA-avitag bought from across the. Suspended in PBS + 0.05 % Tw"
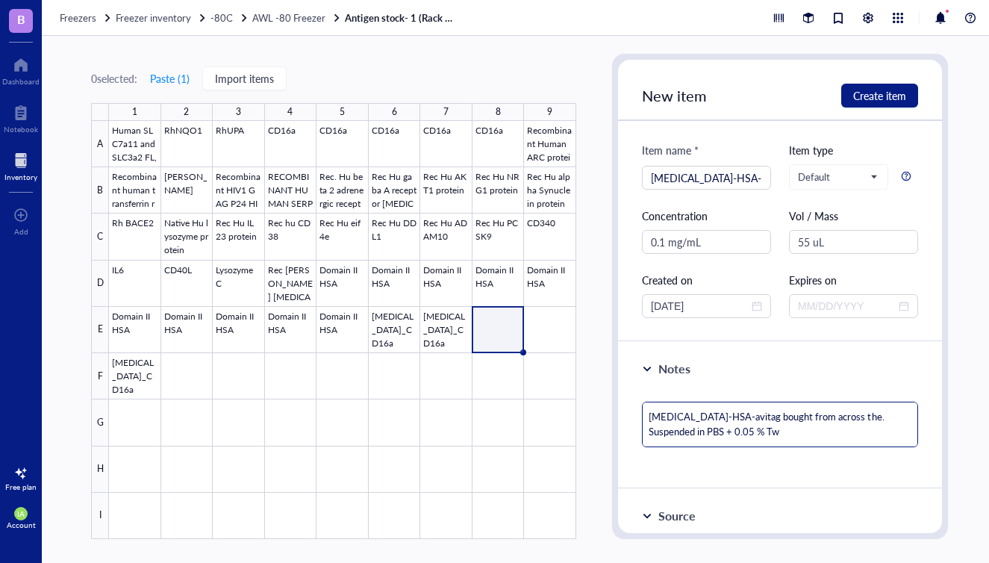
type textarea "[MEDICAL_DATA]-HSA-avitag bought from across the. Suspended in PBS + 0.05 % Twe"
type textarea "[MEDICAL_DATA]-HSA-avitag bought from across the. Suspended in PBS + 0.05 % Twee"
type textarea "[MEDICAL_DATA]-HSA-avitag bought from across the. Suspended in PBS + 0.05 % Twe…"
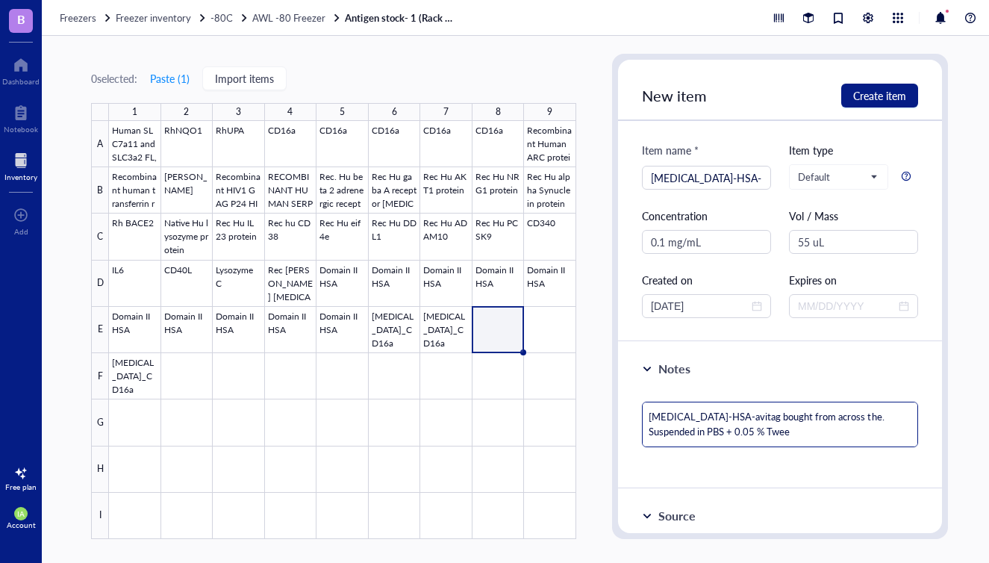
type textarea "[MEDICAL_DATA]-HSA-avitag bought from across the. Suspended in PBS + 0.05 % Twe…"
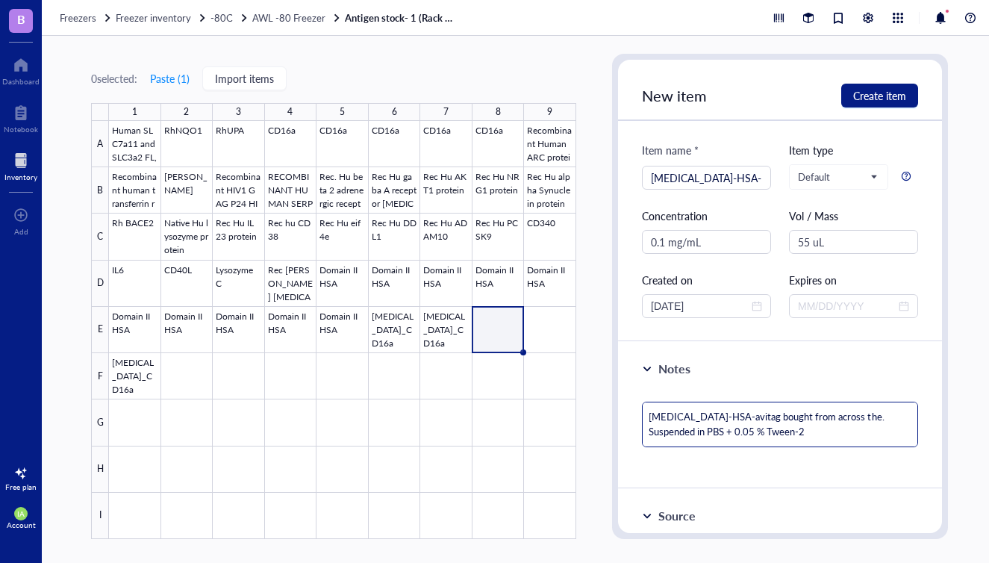
type textarea "[MEDICAL_DATA]-HSA-avitag bought from across the. Suspended in PBS + 0.05 % Twe…"
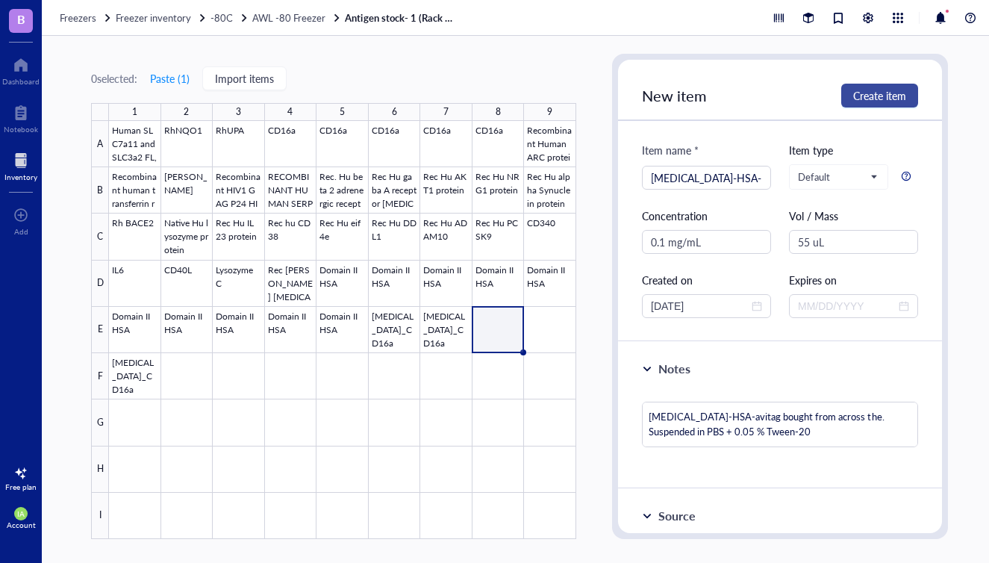
click at [874, 96] on span "Create item" at bounding box center [879, 96] width 53 height 12
type textarea "Keep everyone on the same page…"
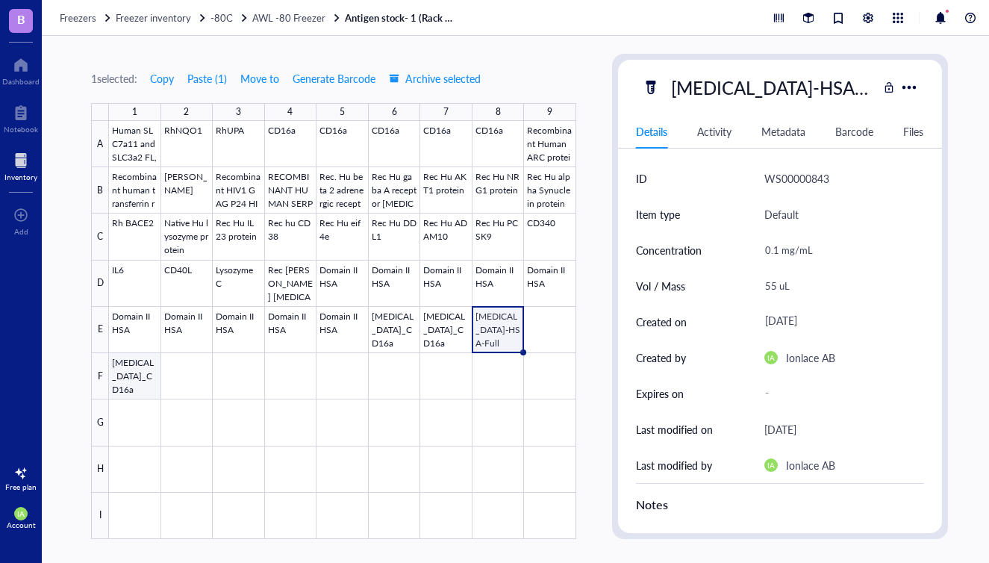
click at [135, 381] on div at bounding box center [342, 330] width 467 height 418
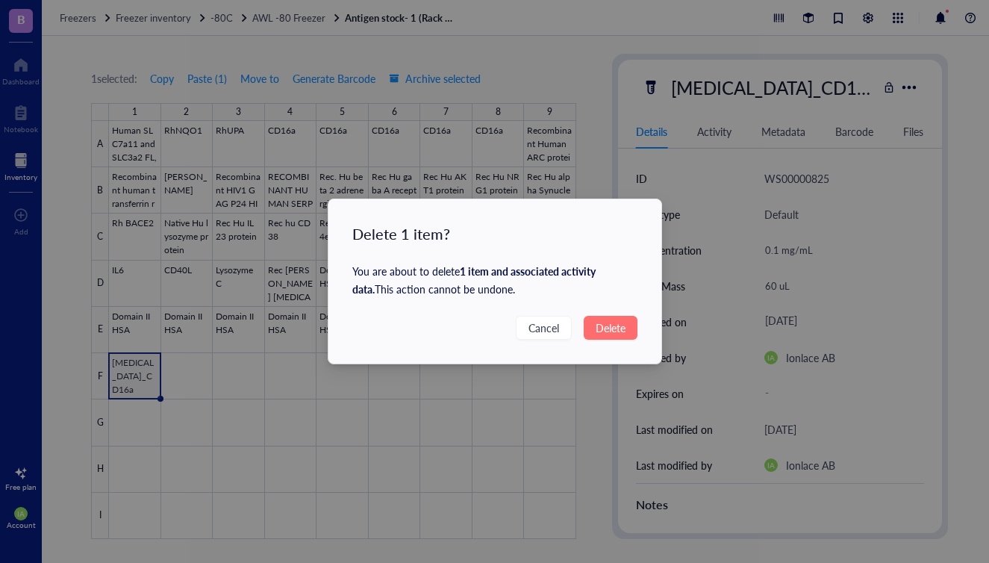
click at [617, 326] on span "Delete" at bounding box center [611, 328] width 30 height 16
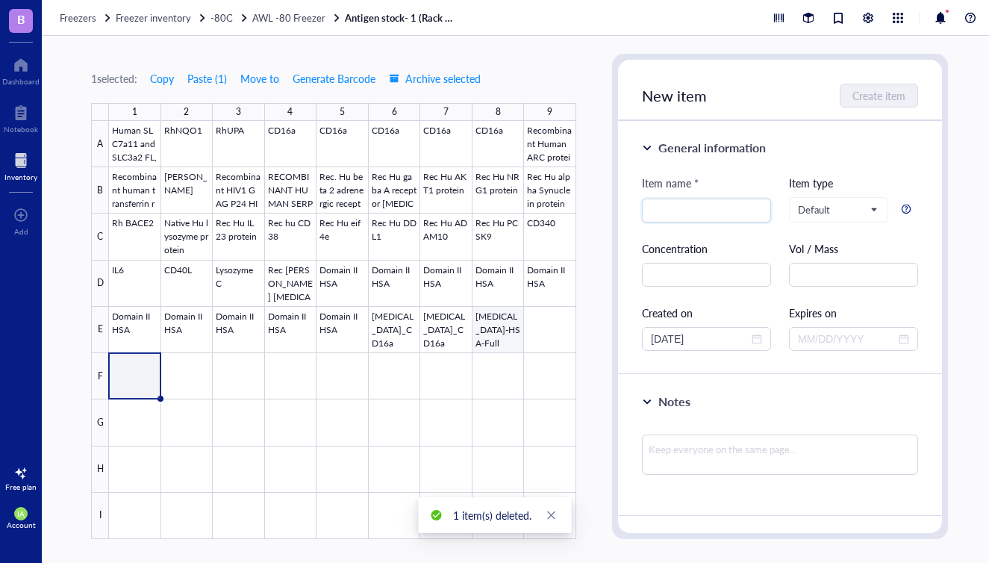
click at [507, 343] on div at bounding box center [342, 330] width 467 height 418
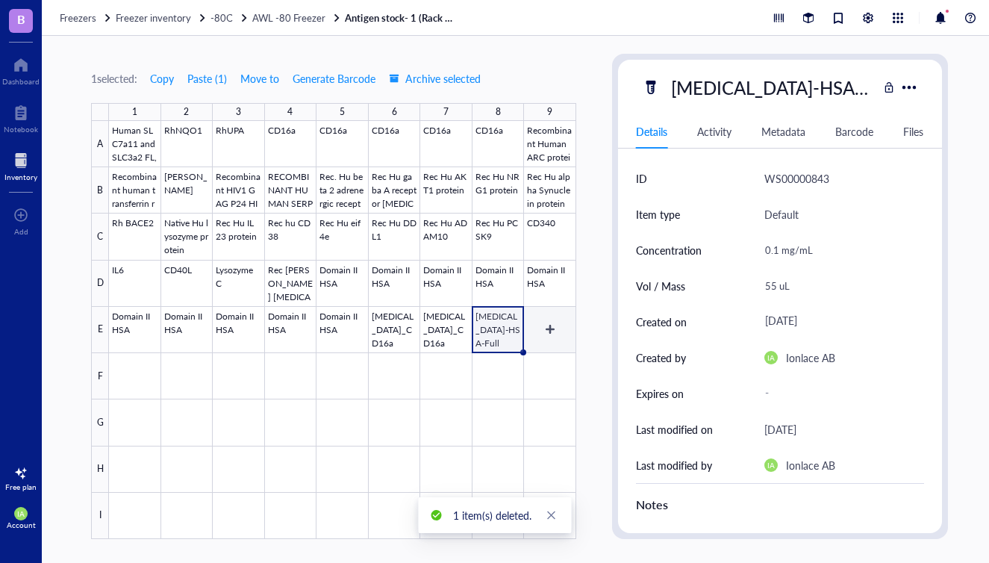
click at [547, 343] on div at bounding box center [342, 330] width 467 height 418
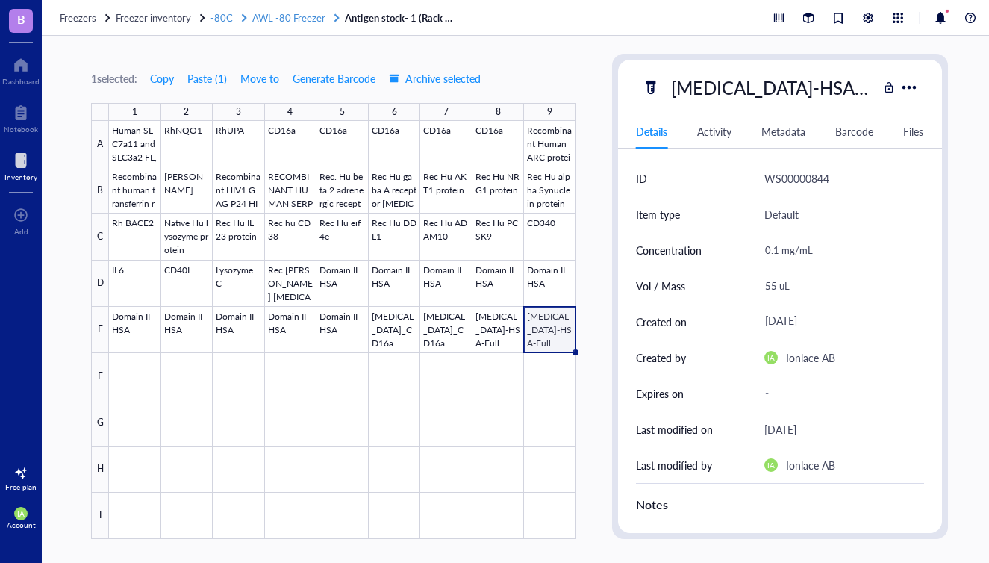
click at [278, 19] on span "AWL -80 Freezer" at bounding box center [288, 17] width 73 height 14
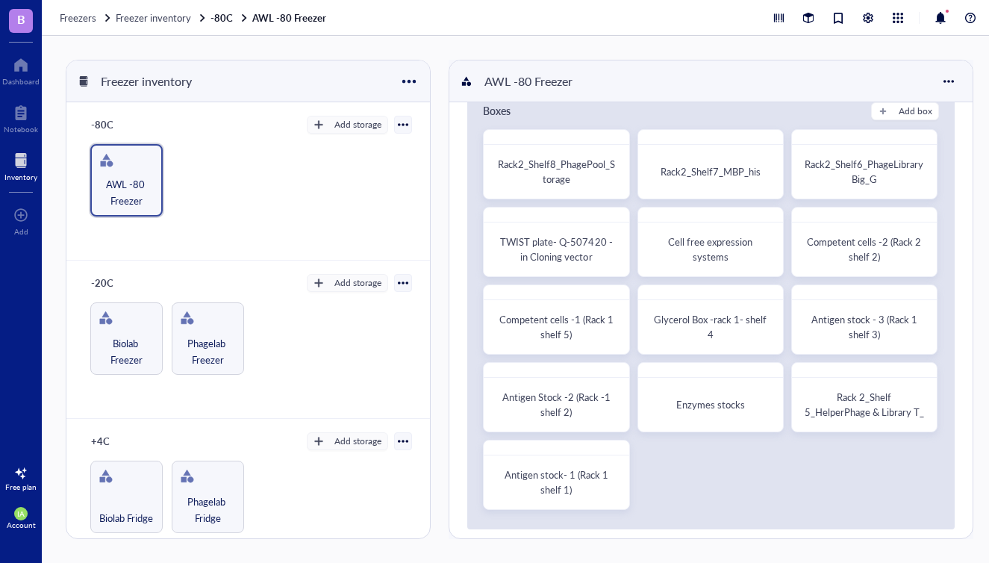
scroll to position [44, 0]
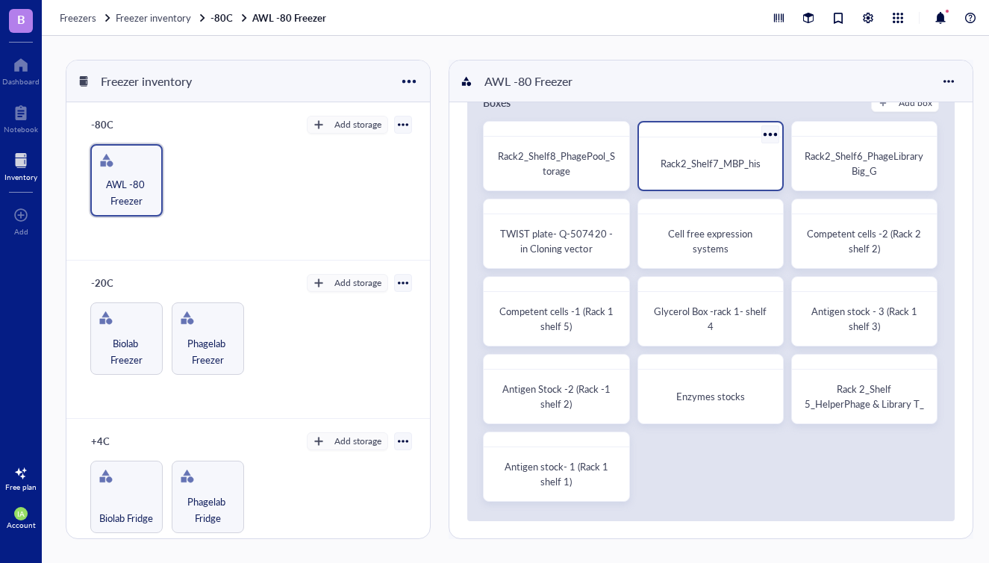
click at [718, 165] on span "Rack2_Shelf7_MBP_his" at bounding box center [711, 163] width 100 height 14
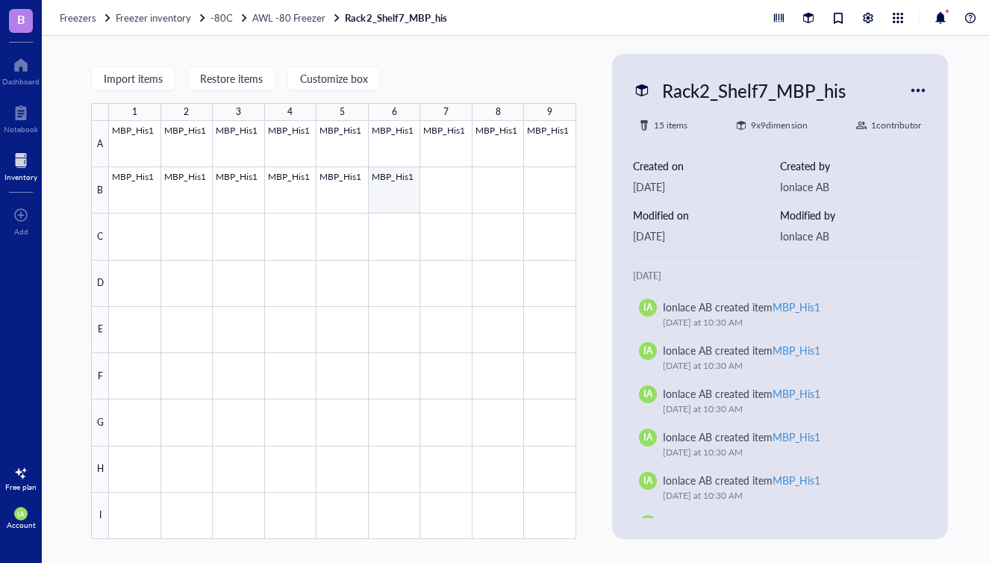
click at [394, 200] on div at bounding box center [342, 330] width 467 height 418
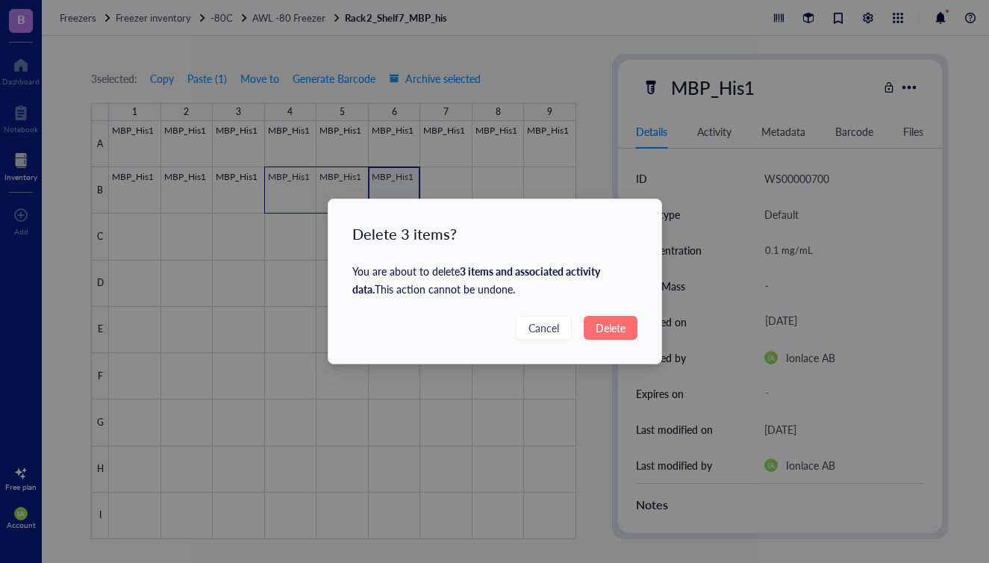
click at [600, 332] on span "Delete" at bounding box center [611, 328] width 30 height 16
